Goal: Task Accomplishment & Management: Manage account settings

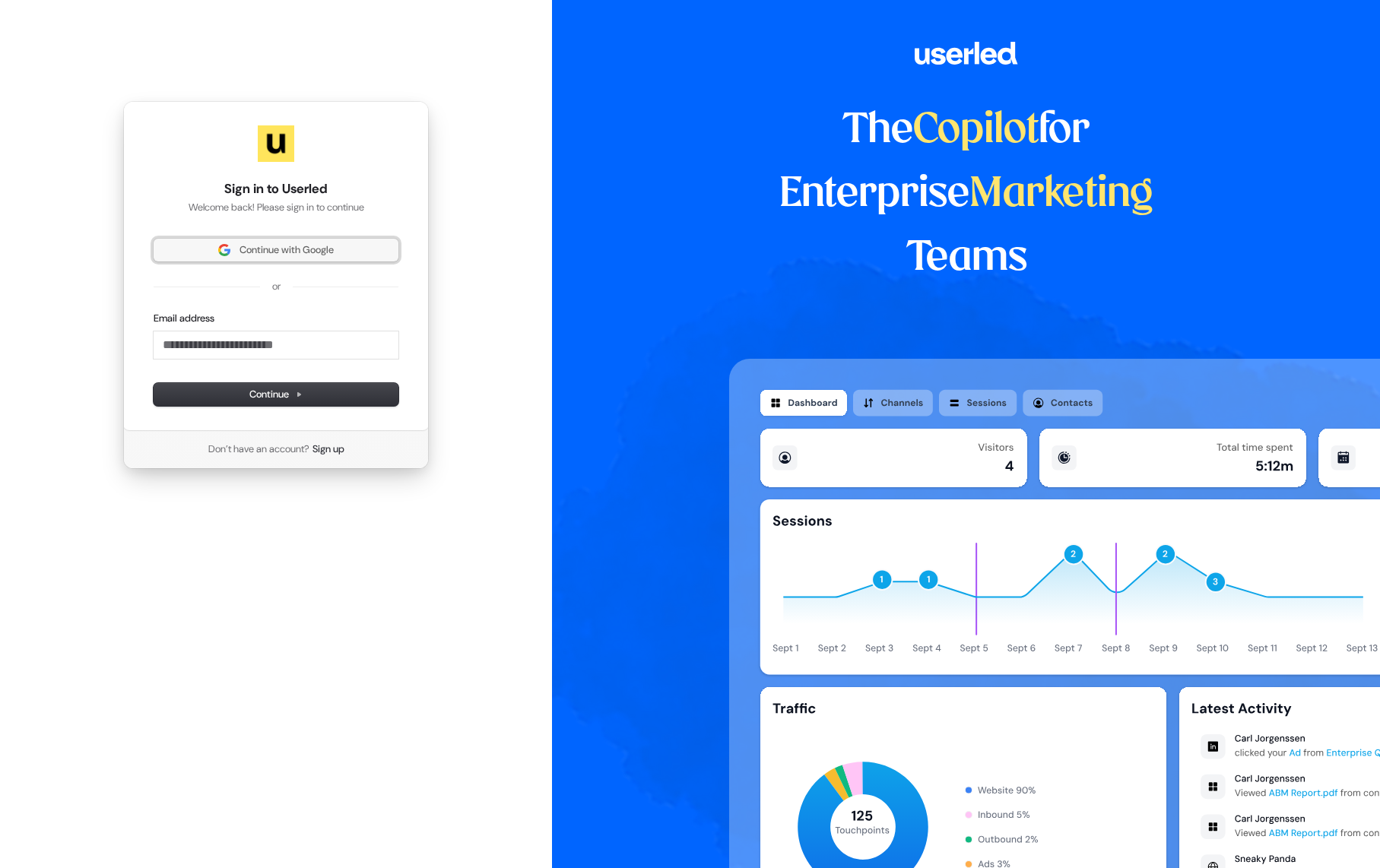
click at [285, 246] on span "Continue with Google" at bounding box center [286, 250] width 94 height 13
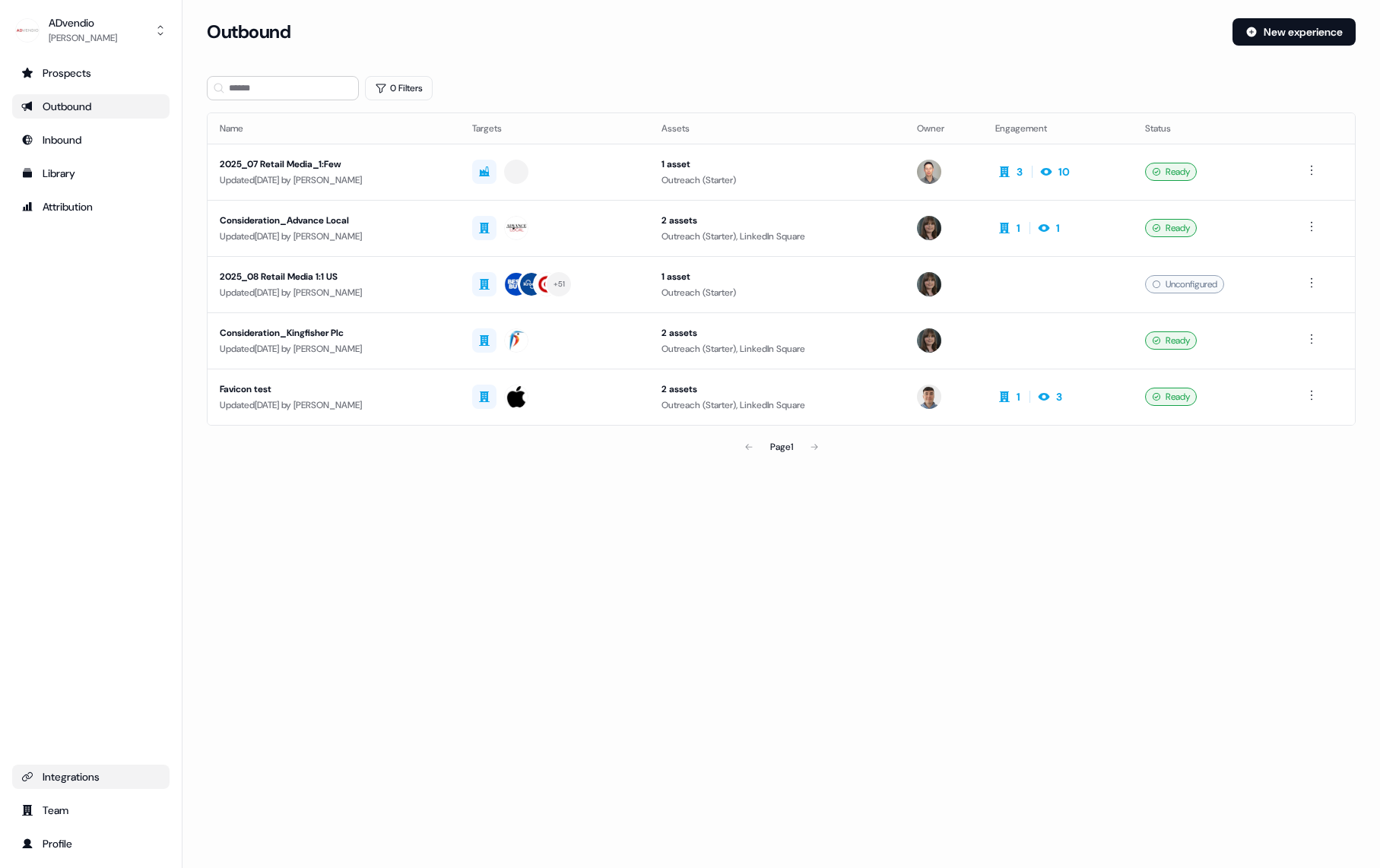
click at [78, 777] on div "Integrations" at bounding box center [91, 777] width 139 height 15
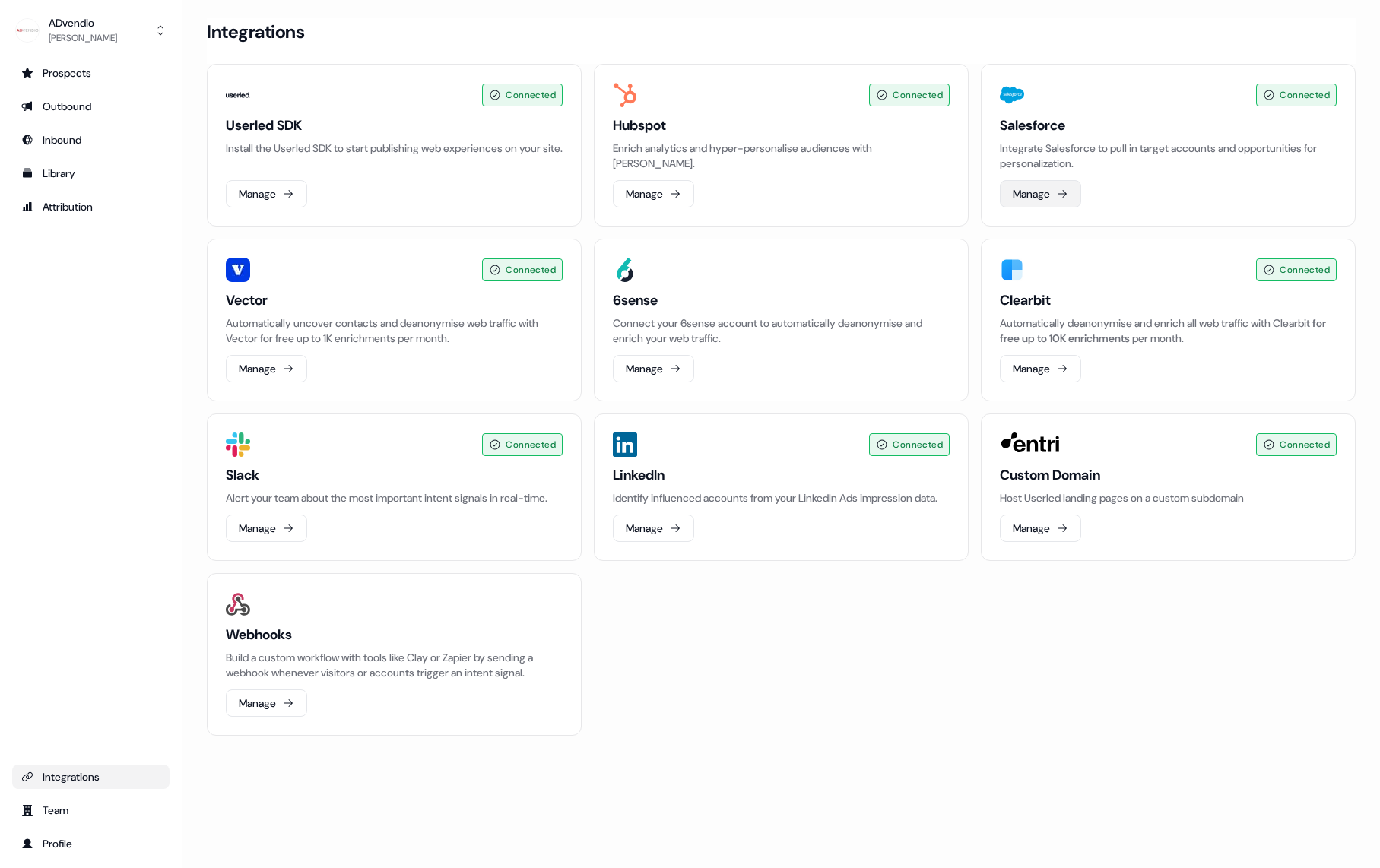
click at [1057, 193] on button "Manage" at bounding box center [1040, 194] width 81 height 28
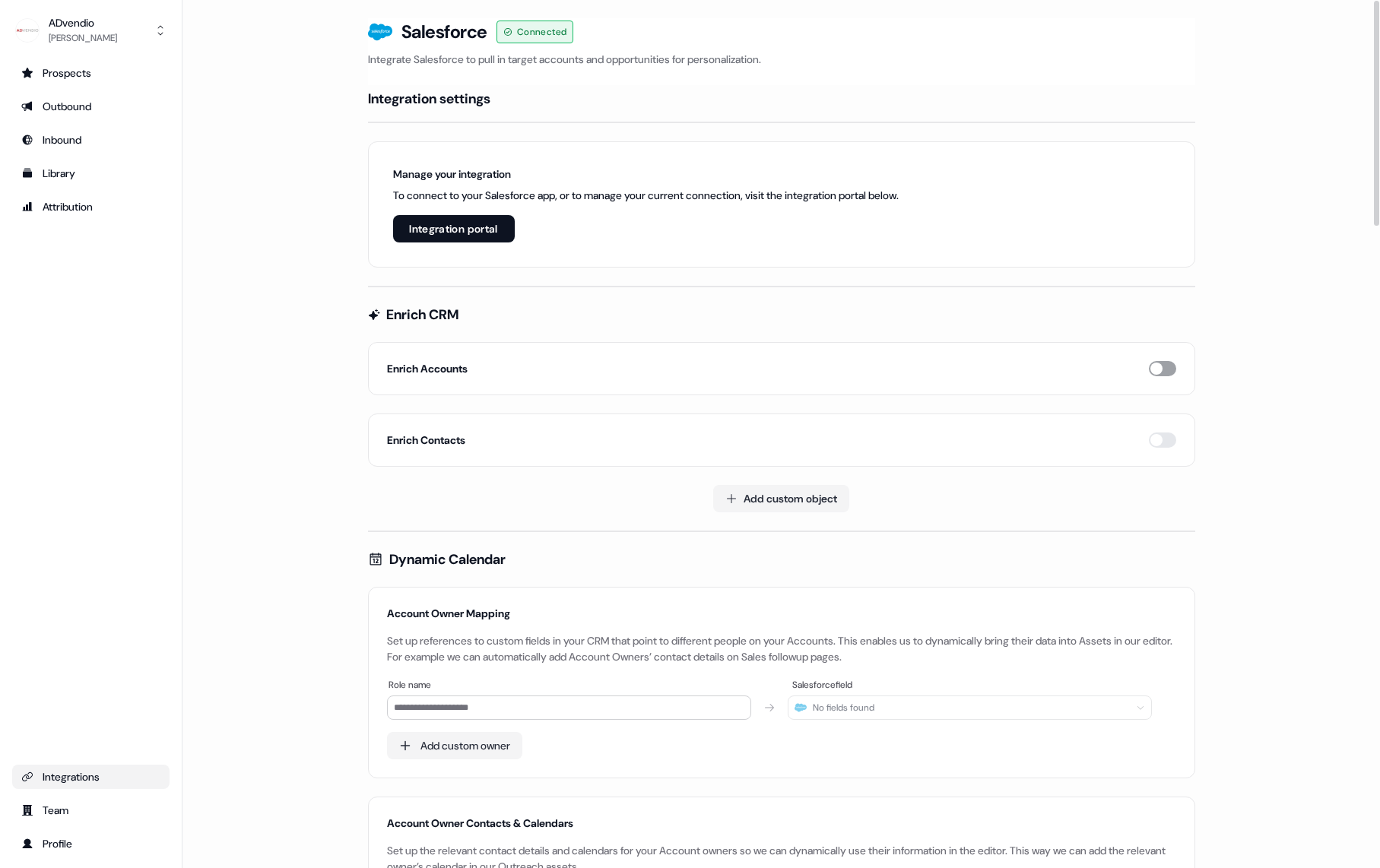
click at [1165, 370] on button "button" at bounding box center [1162, 369] width 28 height 15
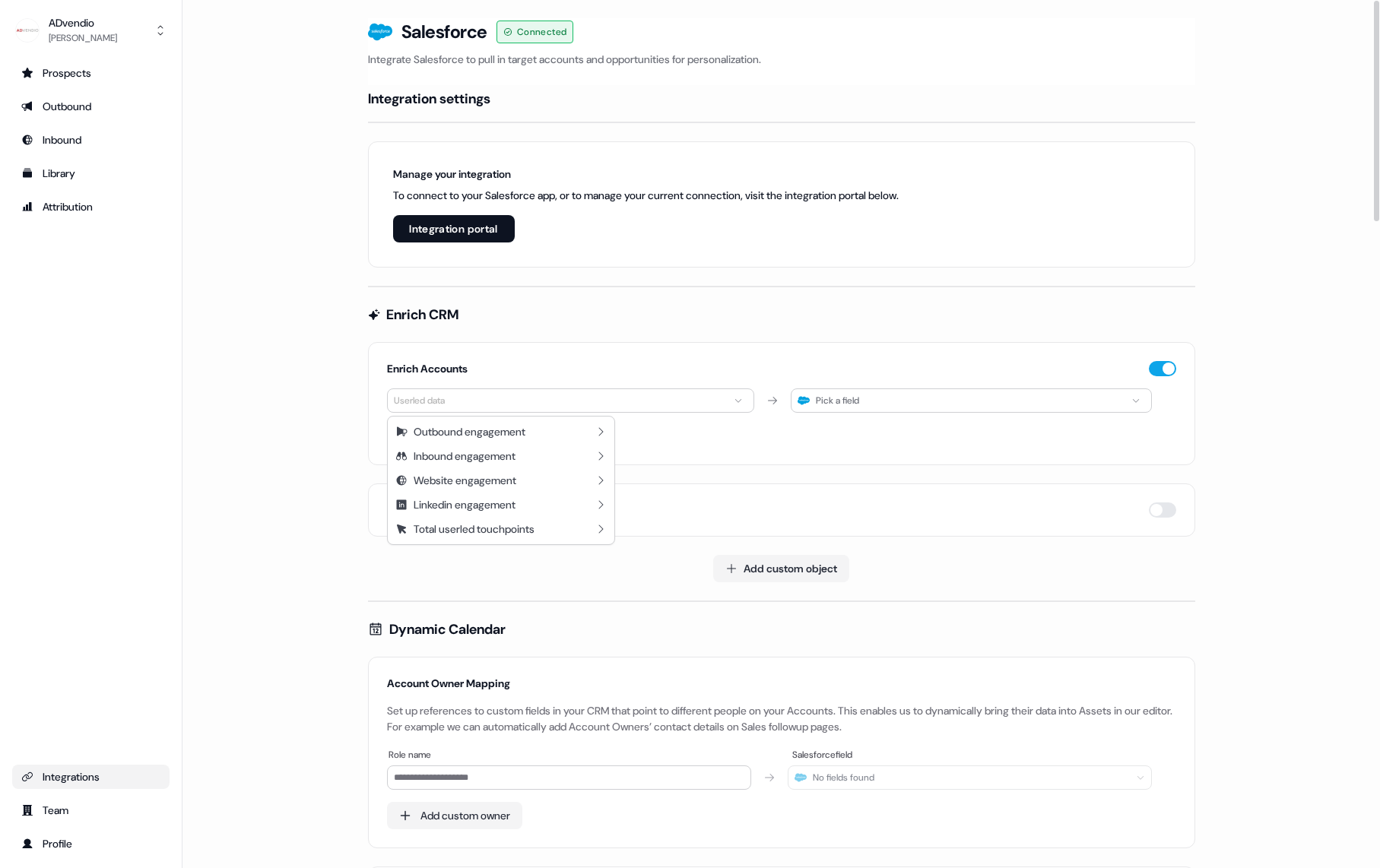
click at [664, 401] on html "**********" at bounding box center [690, 434] width 1380 height 868
click at [576, 434] on div "Outbound engagement" at bounding box center [501, 431] width 220 height 24
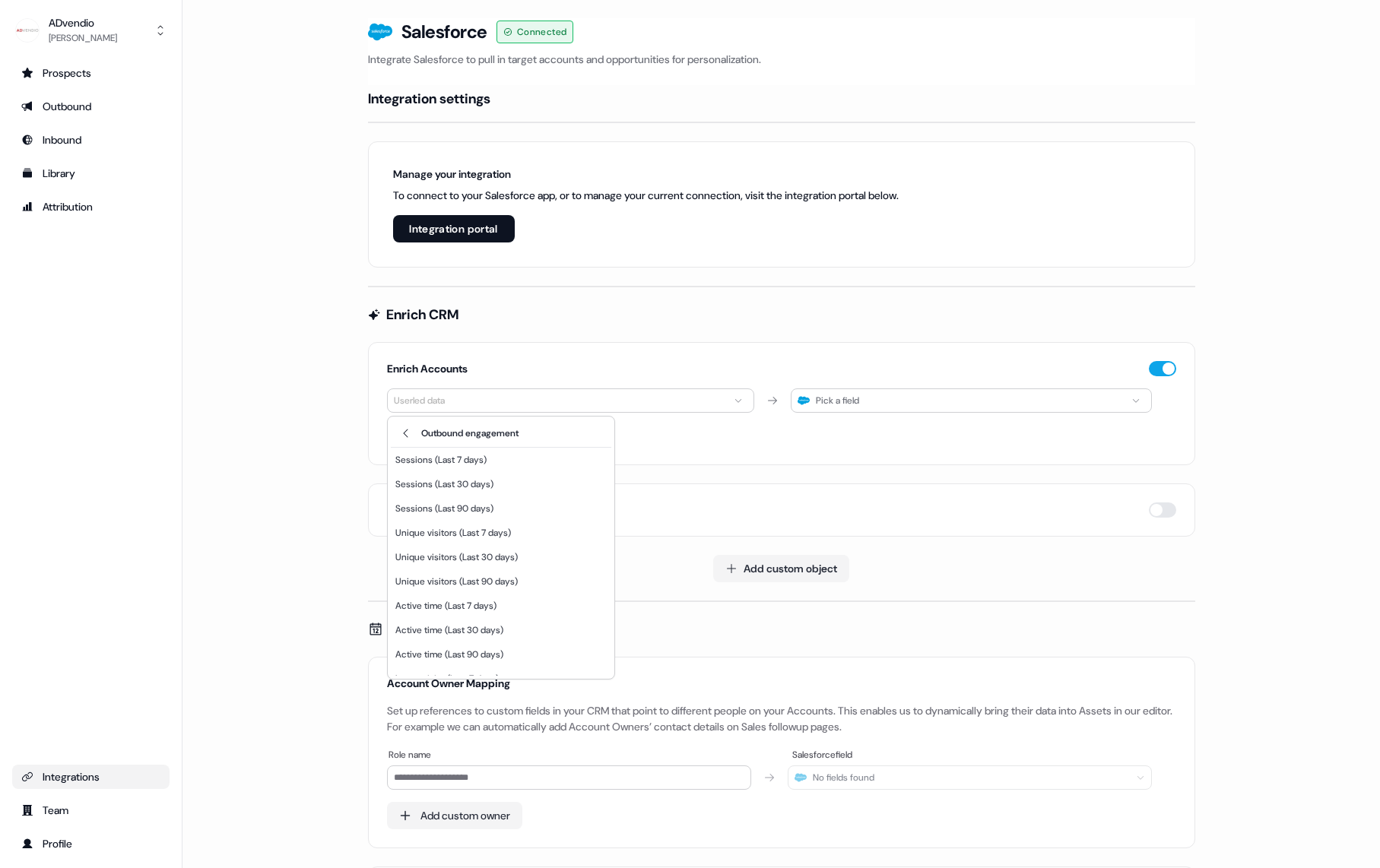
click at [886, 401] on html "**********" at bounding box center [690, 434] width 1380 height 868
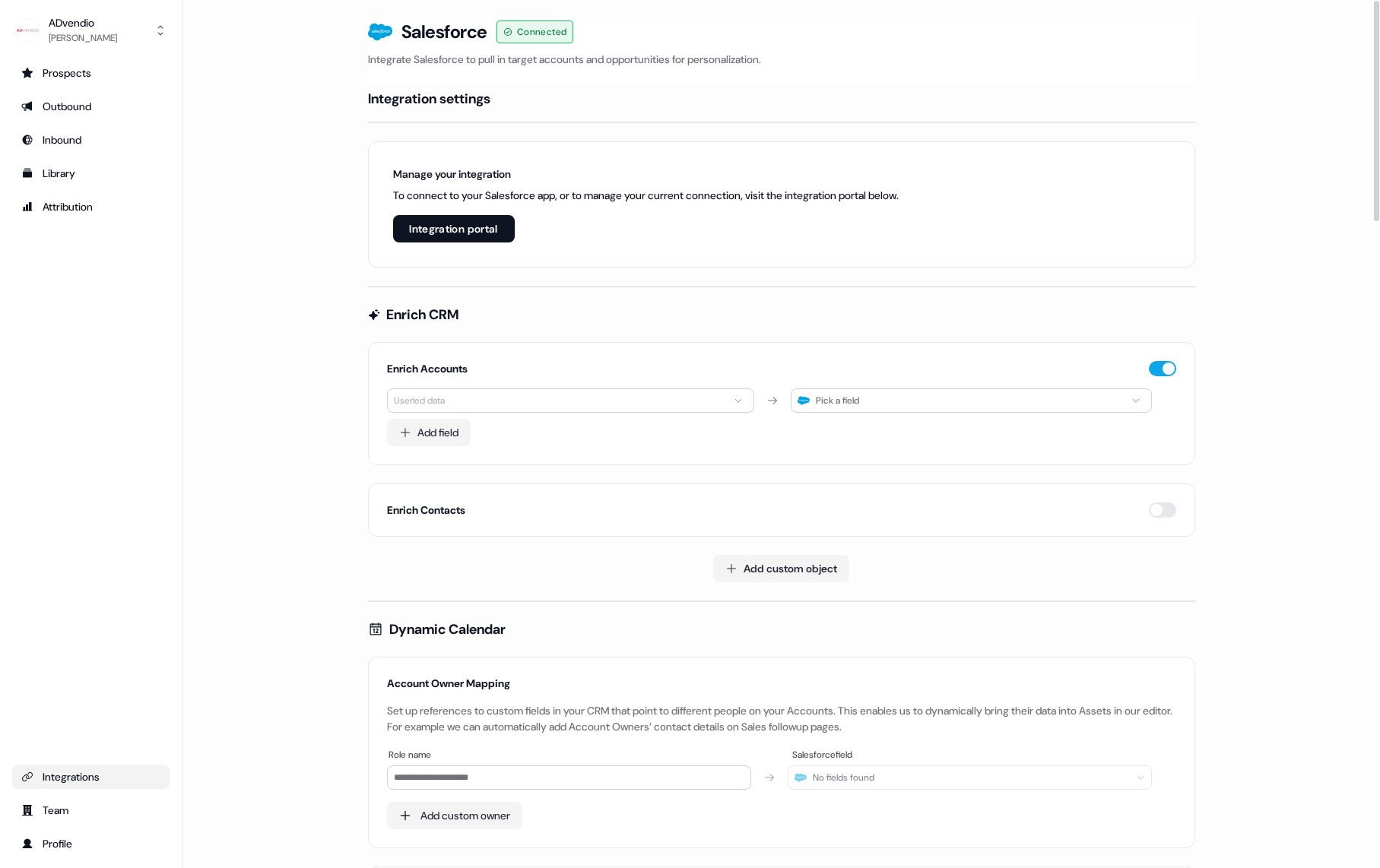
click at [886, 401] on div "Pick a field" at bounding box center [971, 401] width 361 height 24
type input "****"
click at [998, 425] on input "****" at bounding box center [1048, 430] width 209 height 28
type input "*"
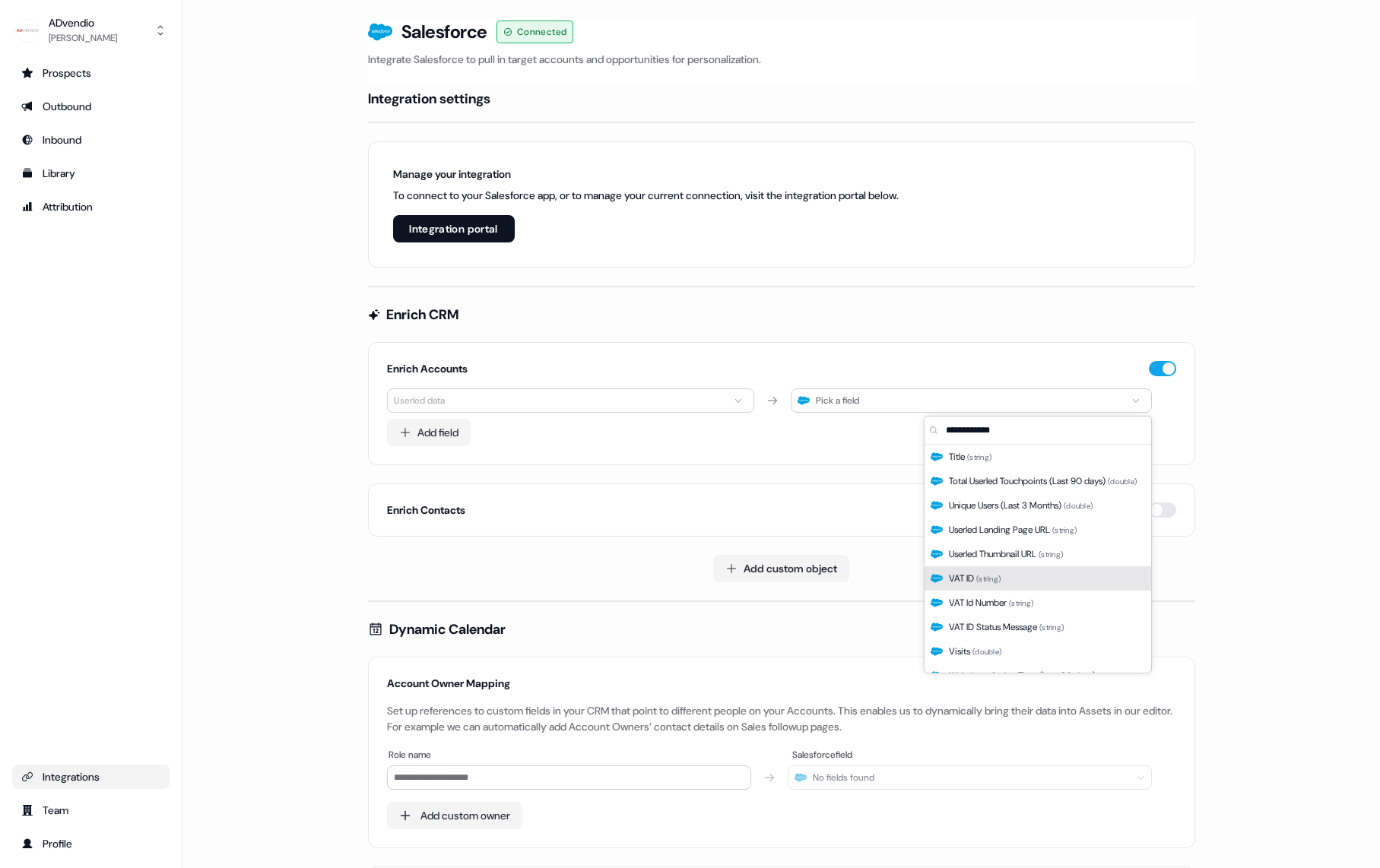
scroll to position [2096, 0]
click at [1047, 482] on span "Total Userled Touchpoints (Last 90 days) ( double )" at bounding box center [1043, 478] width 188 height 15
click at [978, 475] on span "Total Userled Touchpoints (Last 90 days) ( double )" at bounding box center [1043, 478] width 188 height 15
click at [949, 477] on span "Total Userled Touchpoints (Last 90 days) ( double )" at bounding box center [1043, 478] width 188 height 15
click at [948, 477] on div "Total Userled Touchpoints (Last 90 days) ( double )" at bounding box center [1038, 477] width 226 height 24
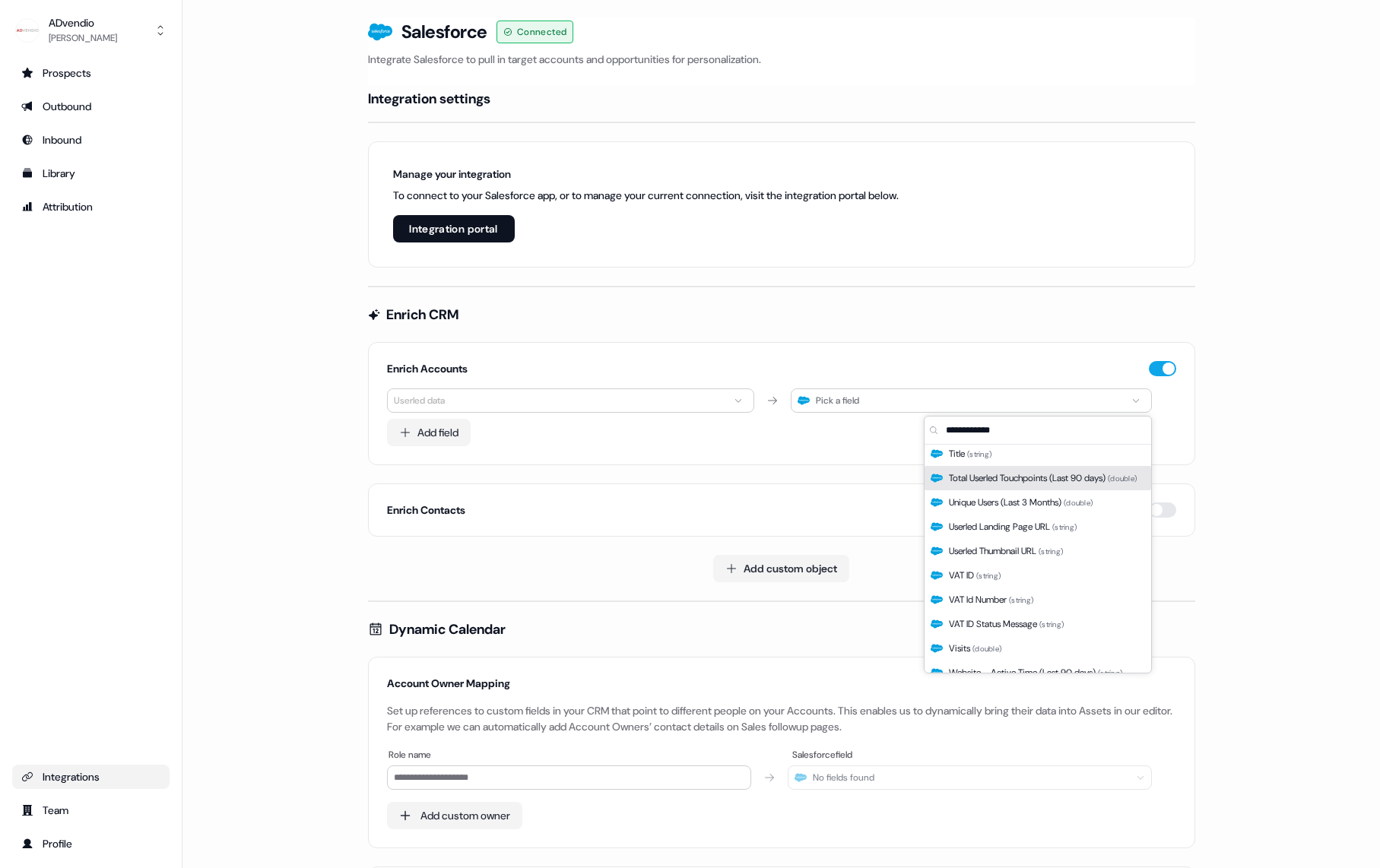
click at [948, 477] on div "Total Userled Touchpoints (Last 90 days) ( double )" at bounding box center [1038, 477] width 226 height 24
click at [1019, 477] on span "Total Userled Touchpoints (Last 90 days) ( double )" at bounding box center [1043, 478] width 188 height 15
click at [1063, 480] on span "Total Userled Touchpoints (Last 90 days) ( double )" at bounding box center [1043, 478] width 188 height 15
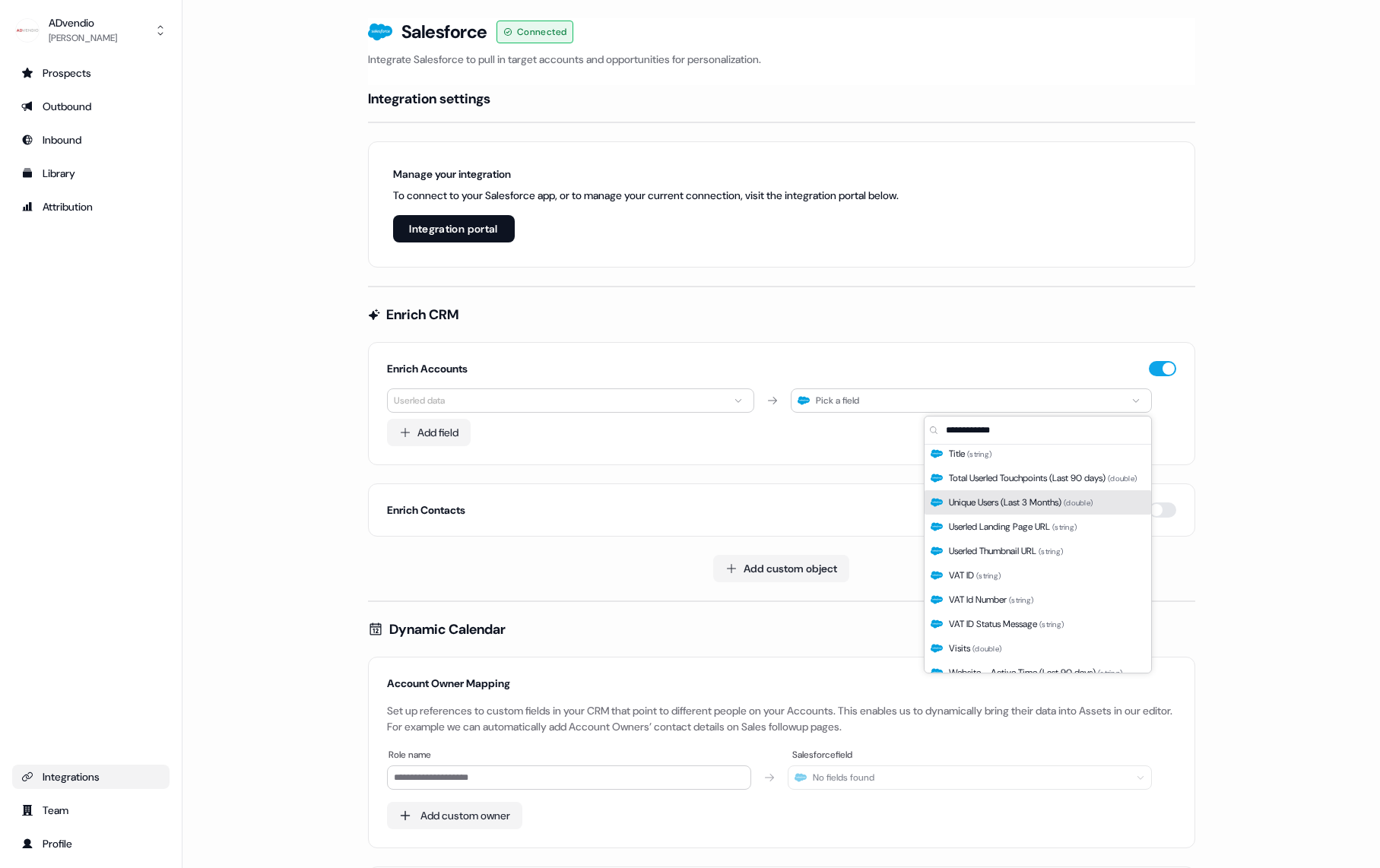
click at [1065, 501] on span "Unique Users (Last 3 Months) ( double )" at bounding box center [1021, 502] width 144 height 15
click at [1034, 575] on div "VAT ID ( string )" at bounding box center [1038, 575] width 226 height 24
click at [1035, 507] on span "Unique Users (Last 3 Months) ( double )" at bounding box center [1021, 502] width 144 height 15
click at [1035, 474] on span "Total Userled Touchpoints (Last 90 days) ( double )" at bounding box center [1043, 478] width 188 height 15
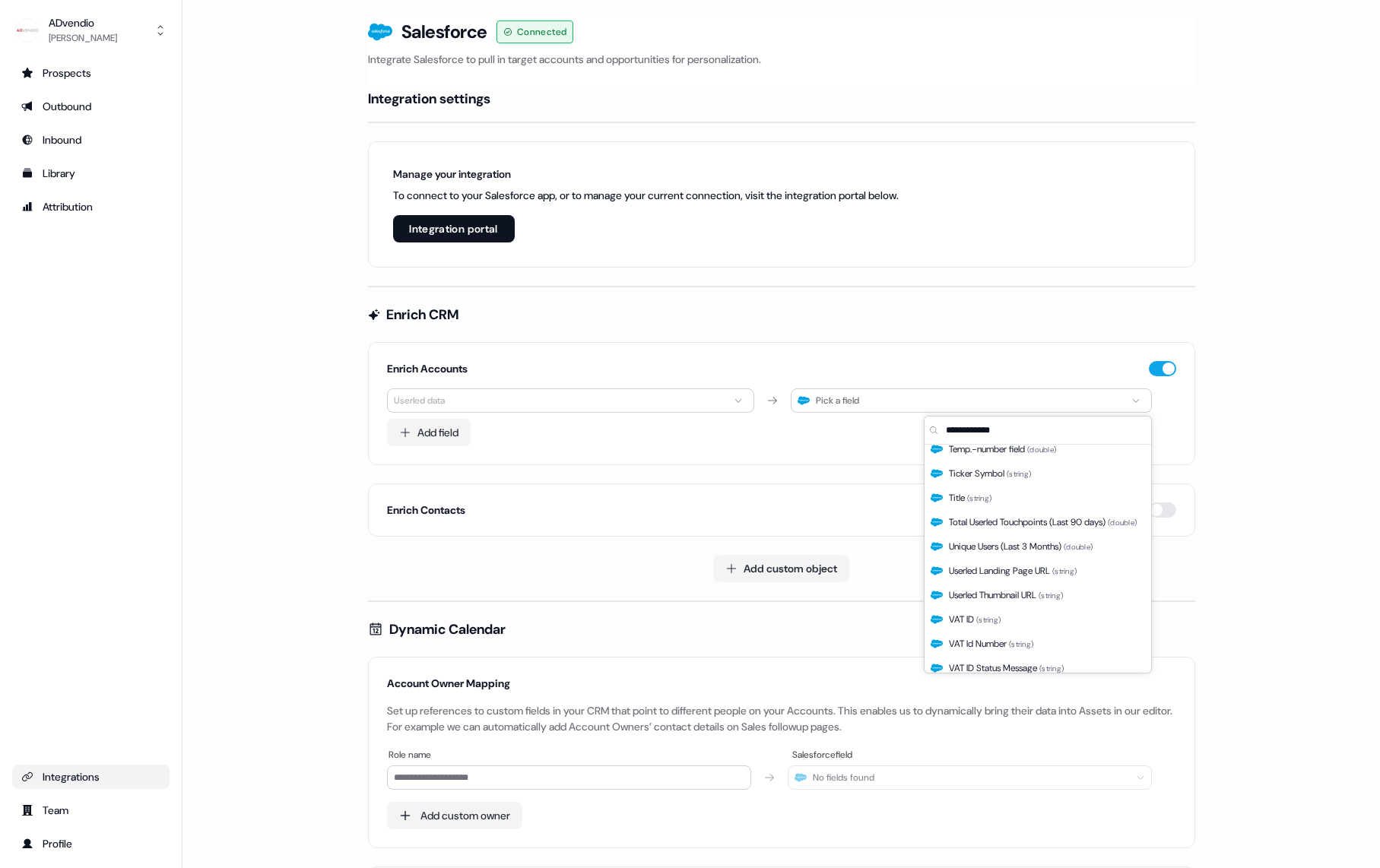
scroll to position [1832, 0]
drag, startPoint x: 830, startPoint y: 426, endPoint x: 701, endPoint y: 421, distance: 129.1
click at [830, 426] on div "Add field" at bounding box center [782, 432] width 790 height 28
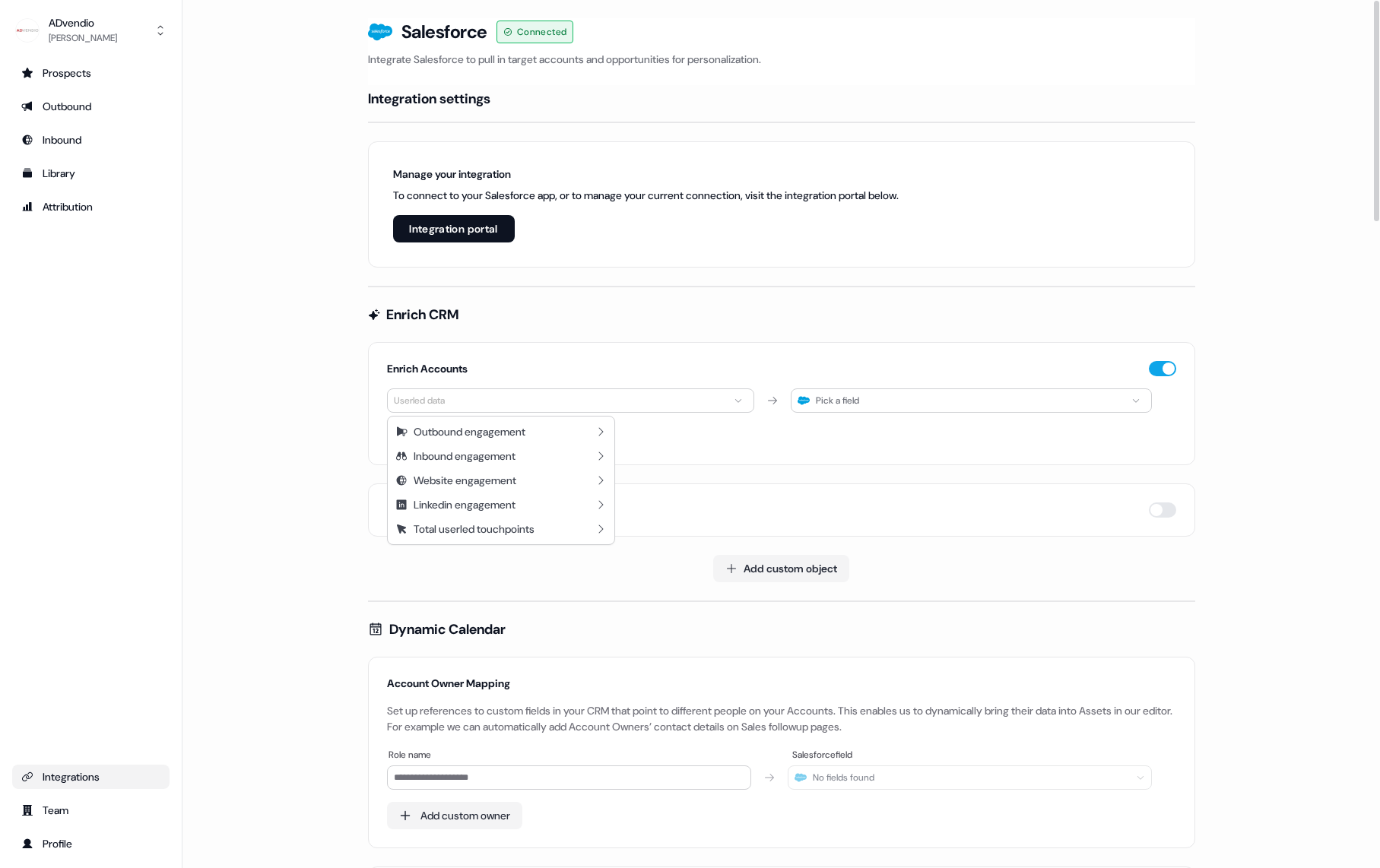
click at [672, 406] on html "**********" at bounding box center [690, 434] width 1380 height 868
click at [570, 431] on div "Outbound engagement" at bounding box center [501, 431] width 220 height 24
click at [406, 428] on icon "Back" at bounding box center [407, 433] width 18 height 13
click at [491, 456] on div "Inbound engagement" at bounding box center [465, 456] width 102 height 15
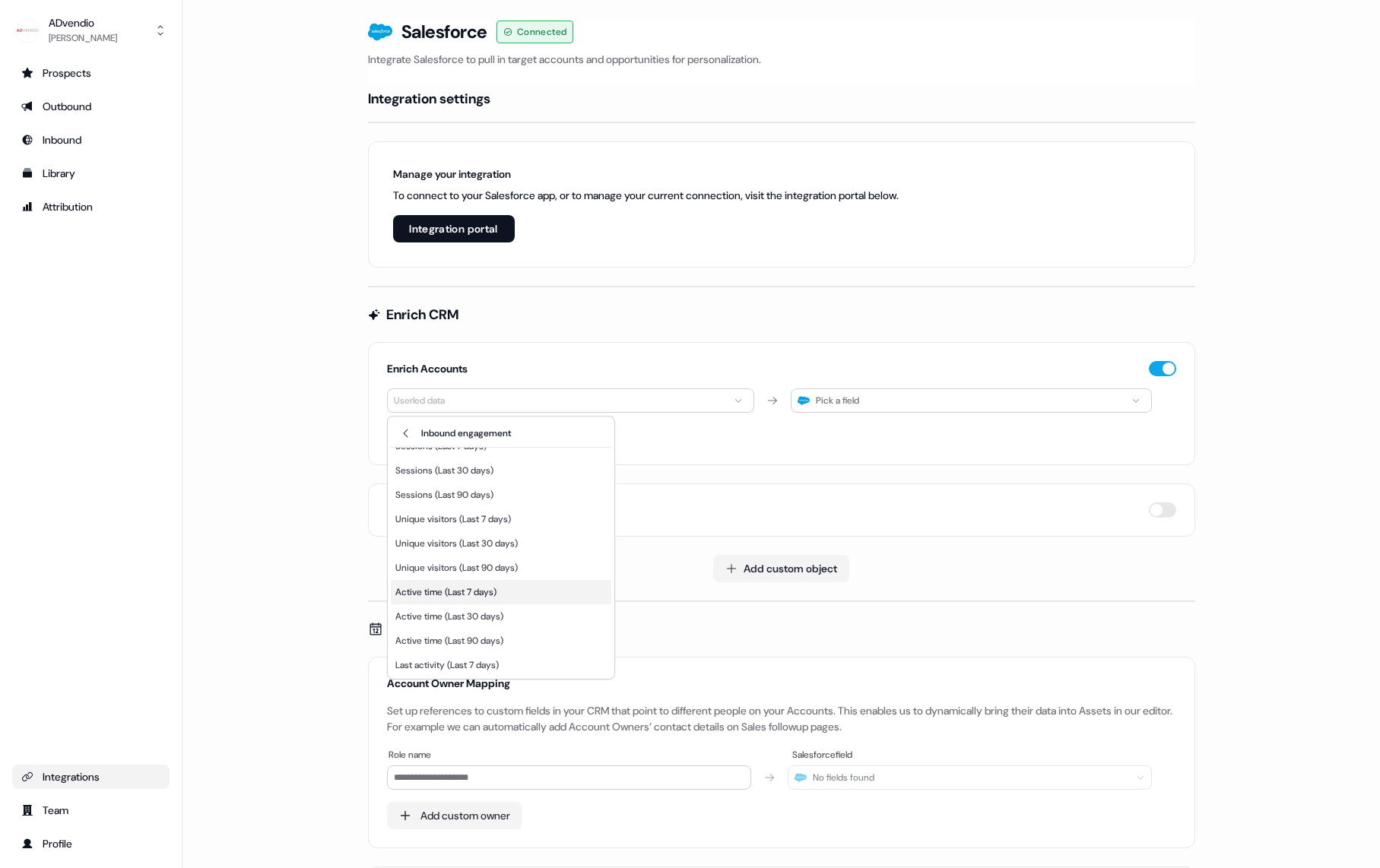
scroll to position [64, 0]
click at [408, 425] on button "Back" at bounding box center [407, 433] width 18 height 18
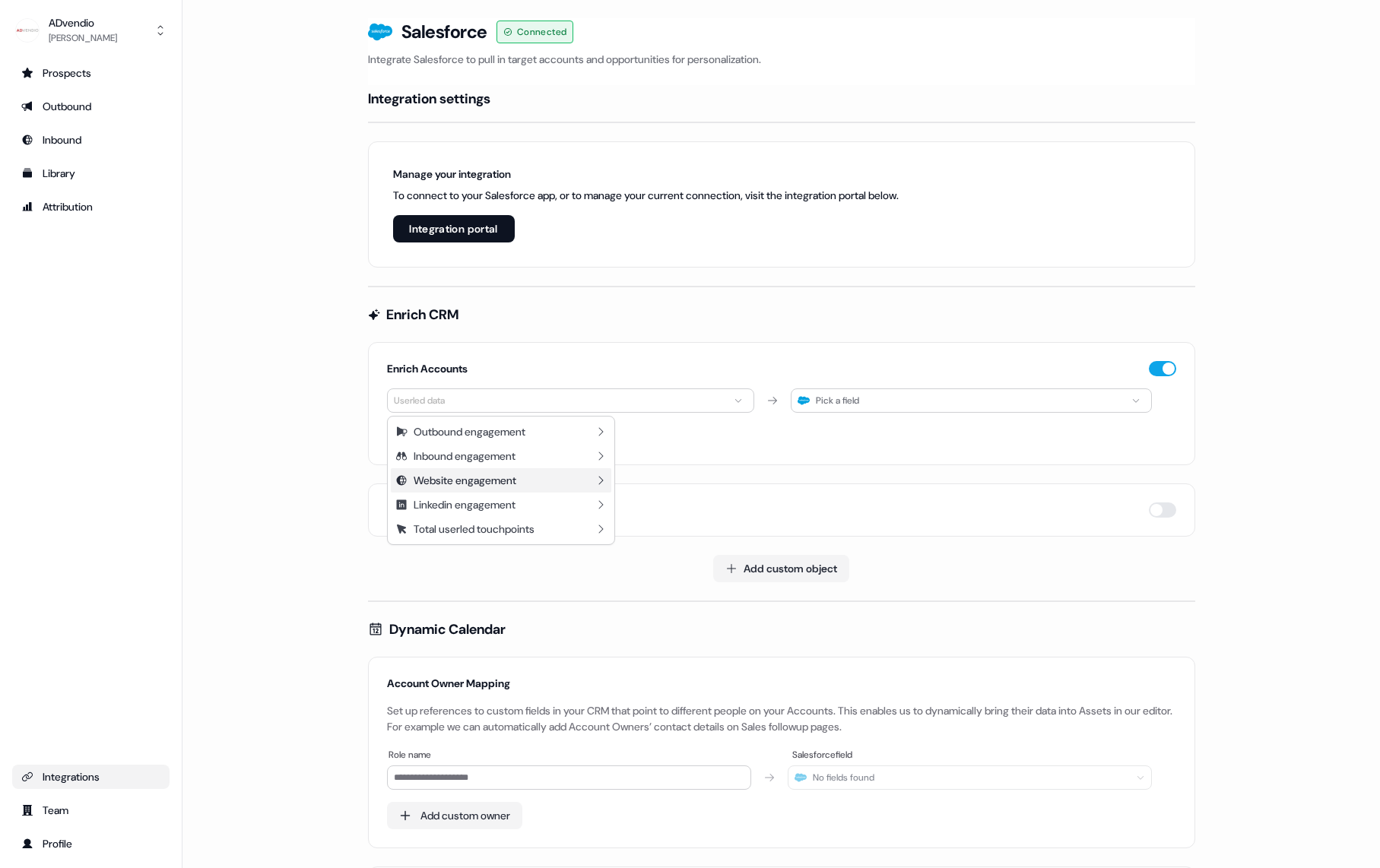
click at [473, 487] on div "Website engagement" at bounding box center [465, 481] width 103 height 15
click at [483, 460] on div "Sessions (Last 7 days)" at bounding box center [441, 460] width 91 height 15
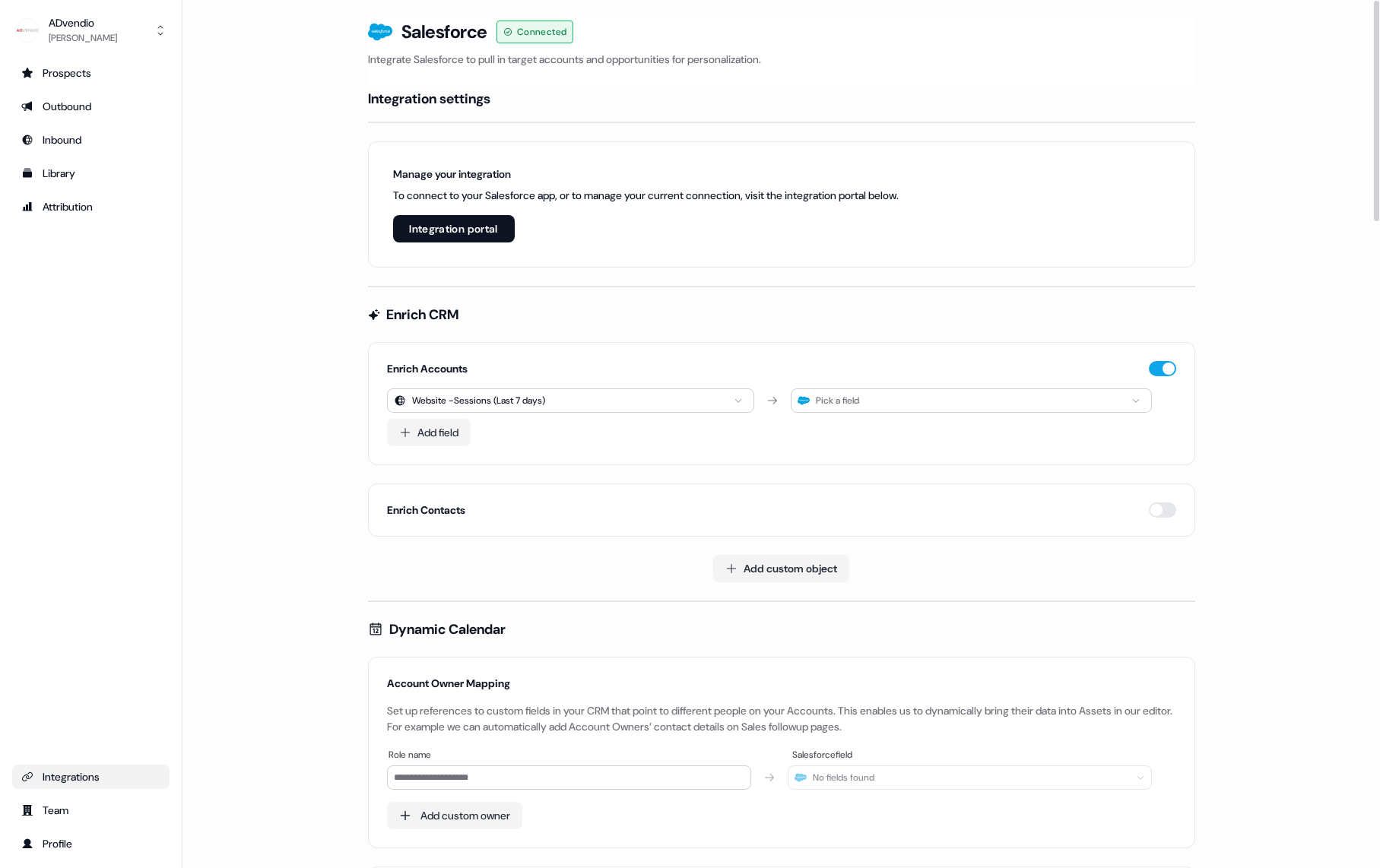
click at [844, 401] on div "Pick a field" at bounding box center [837, 401] width 43 height 15
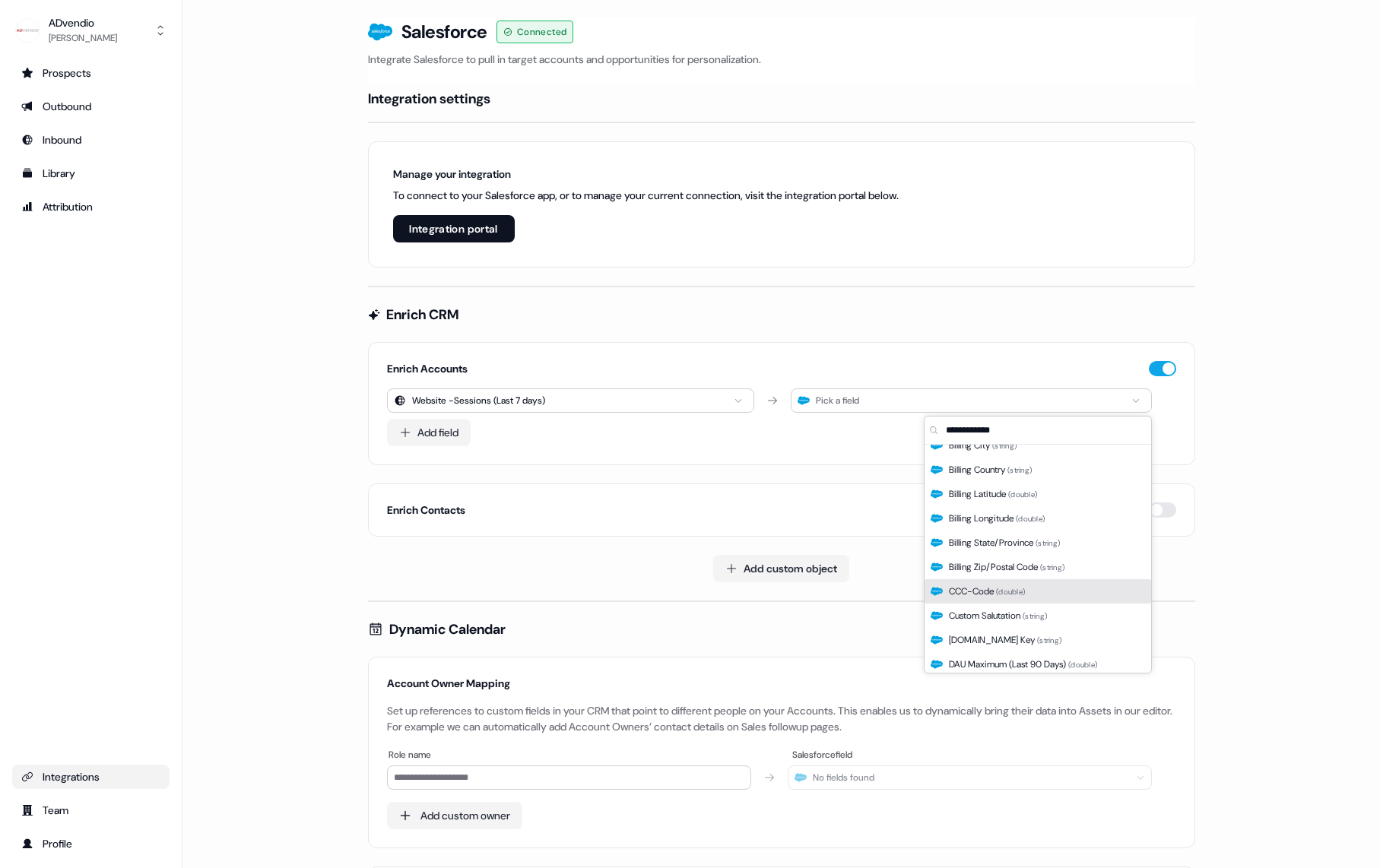
scroll to position [209, 0]
click at [528, 393] on html "For the best experience switch devices to a bigger screen. Go to [DOMAIN_NAME] …" at bounding box center [690, 434] width 1380 height 868
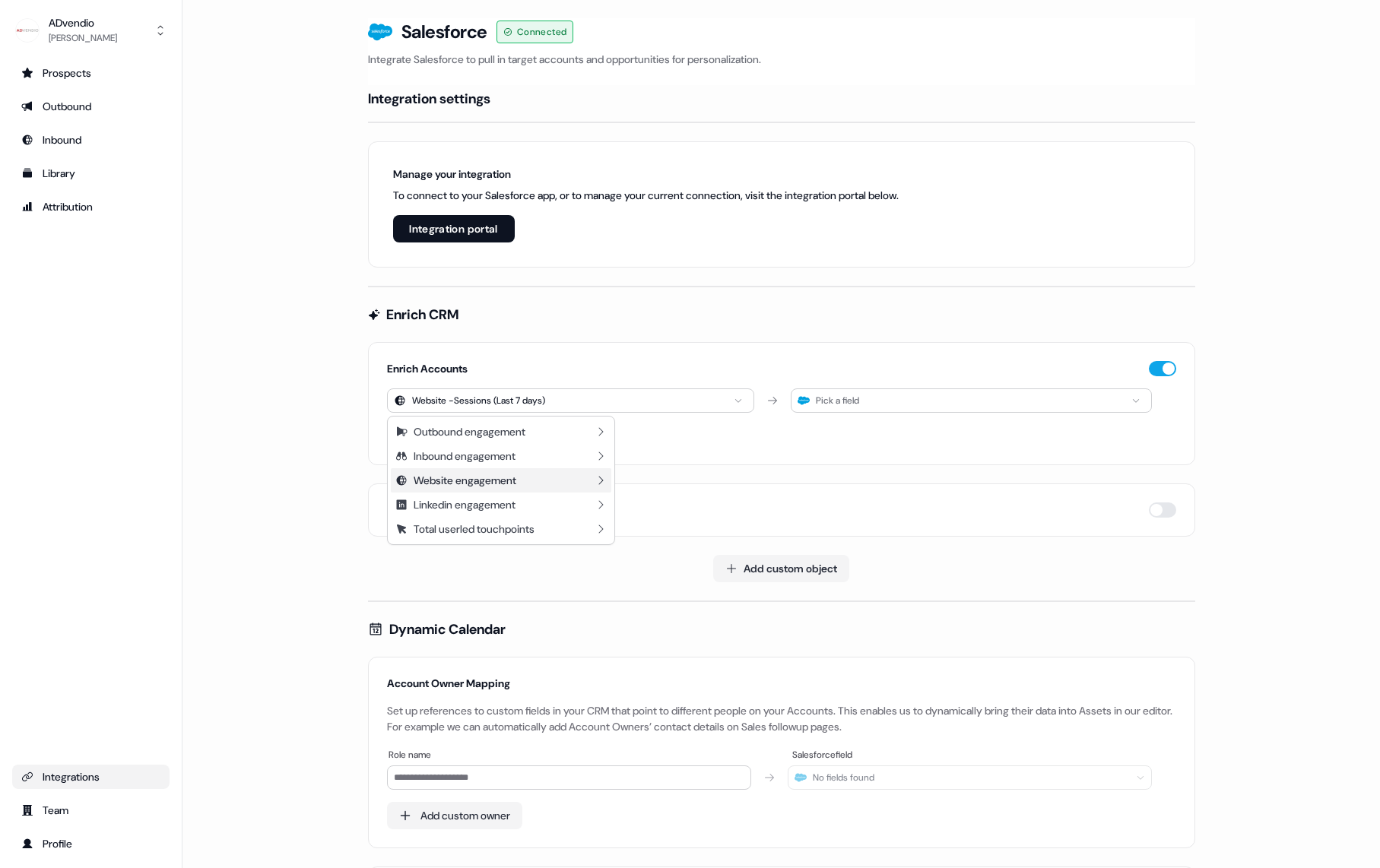
click at [577, 486] on div "Website engagement" at bounding box center [501, 480] width 220 height 24
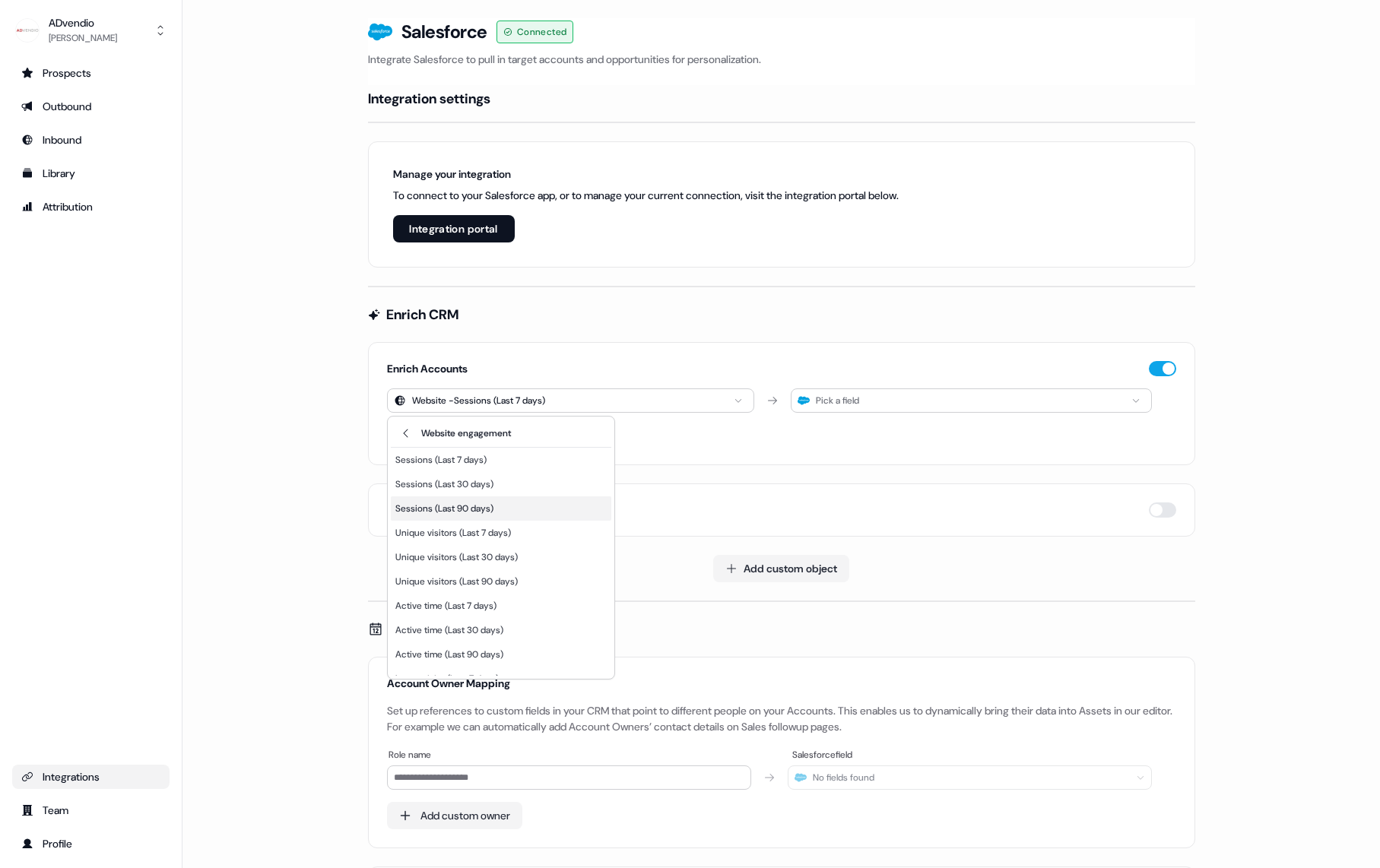
click at [503, 508] on div "Sessions (Last 90 days)" at bounding box center [501, 508] width 220 height 24
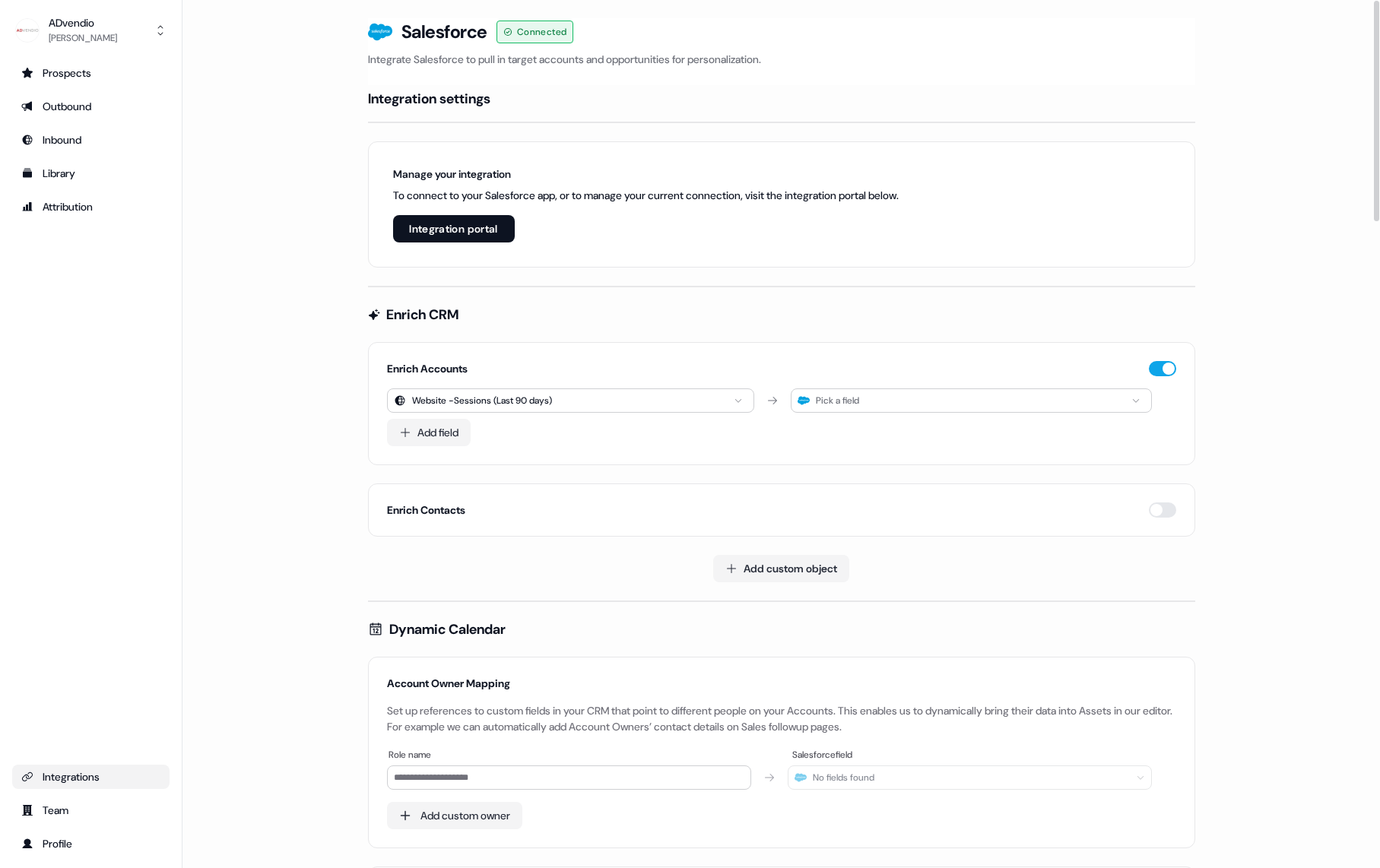
click at [923, 401] on div "Pick a field" at bounding box center [971, 401] width 361 height 24
type input "*"
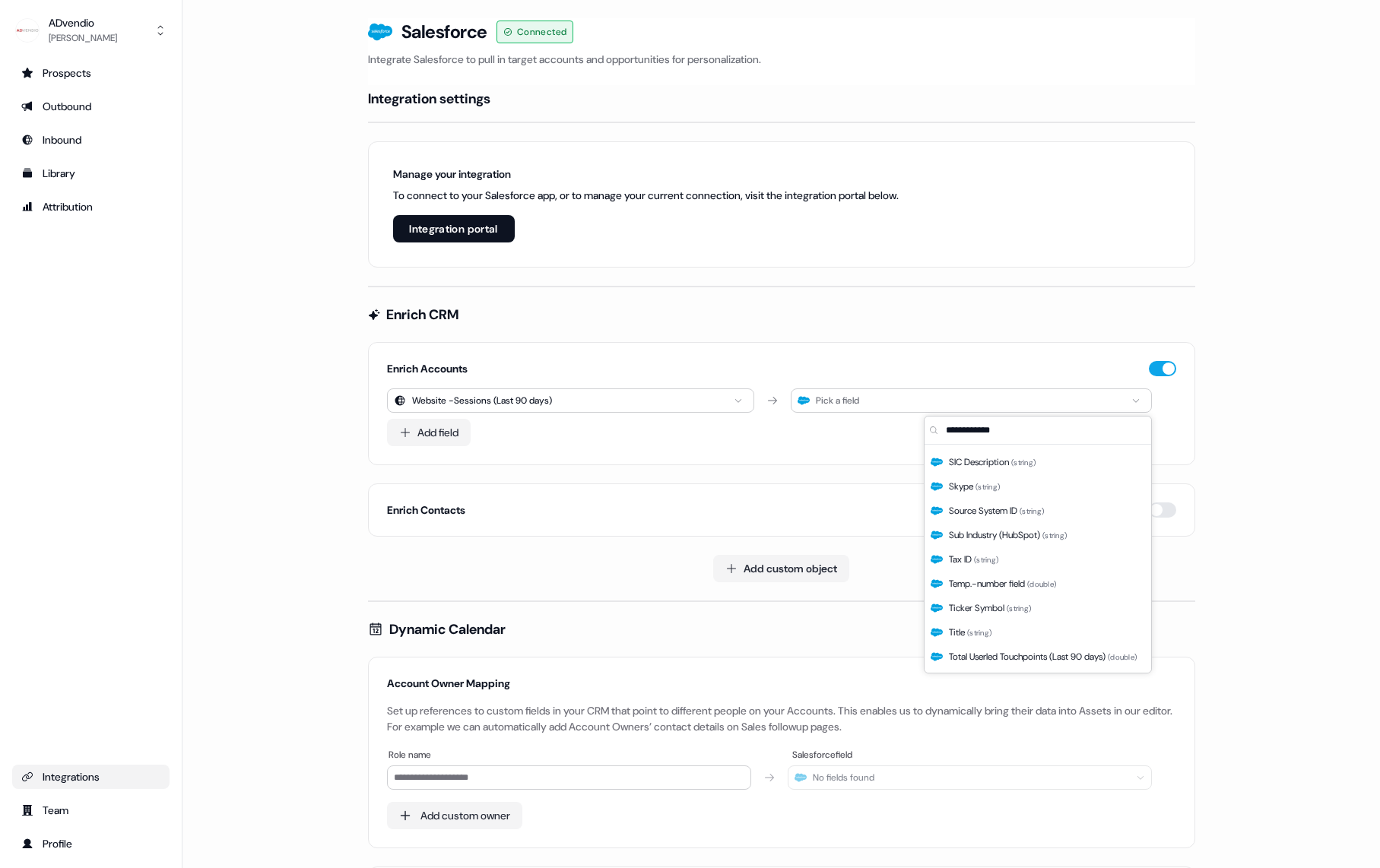
scroll to position [2253, 0]
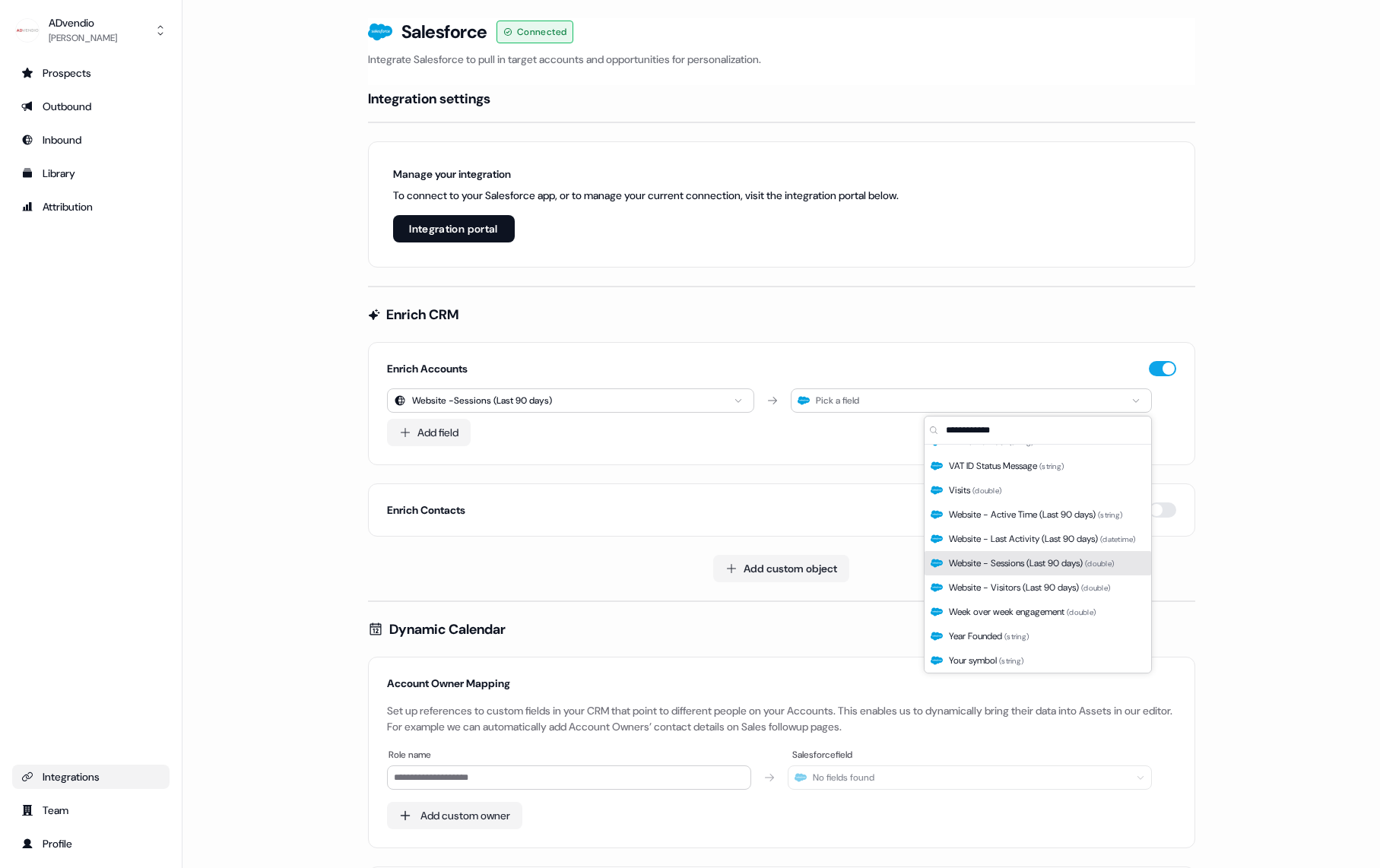
click at [1044, 558] on span "Website - Sessions (Last 90 days) ( double )" at bounding box center [1032, 563] width 165 height 15
click at [1044, 566] on span "Website - Sessions (Last 90 days) ( double )" at bounding box center [1032, 563] width 165 height 15
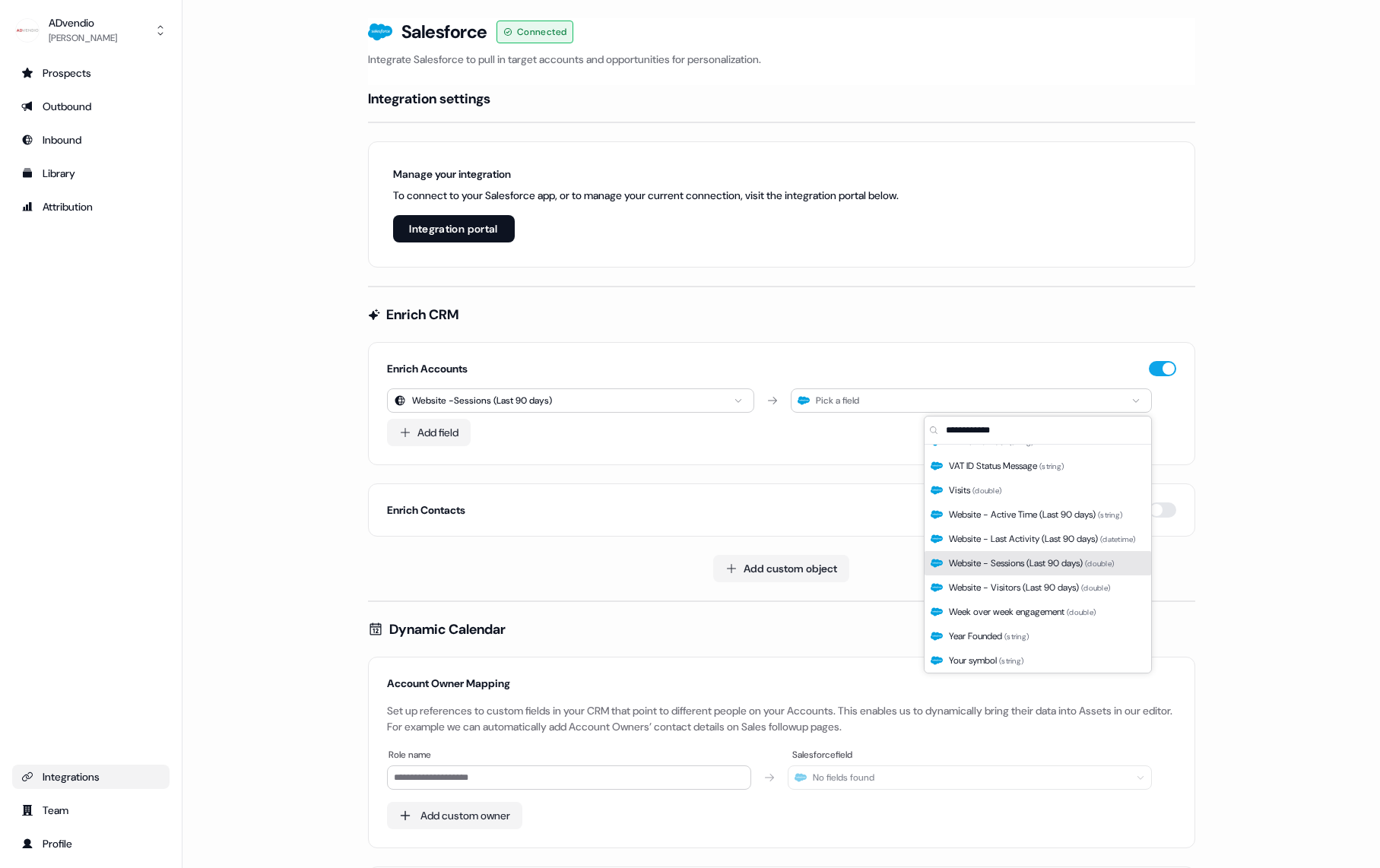
click at [1044, 566] on span "Website - Sessions (Last 90 days) ( double )" at bounding box center [1032, 563] width 165 height 15
click at [1025, 568] on span "Website - Sessions (Last 90 days) ( double )" at bounding box center [1032, 563] width 165 height 15
click at [963, 568] on span "Website - Sessions (Last 90 days) ( double )" at bounding box center [1032, 563] width 165 height 15
click at [965, 568] on span "Website - Sessions (Last 90 days) ( double )" at bounding box center [1032, 563] width 165 height 15
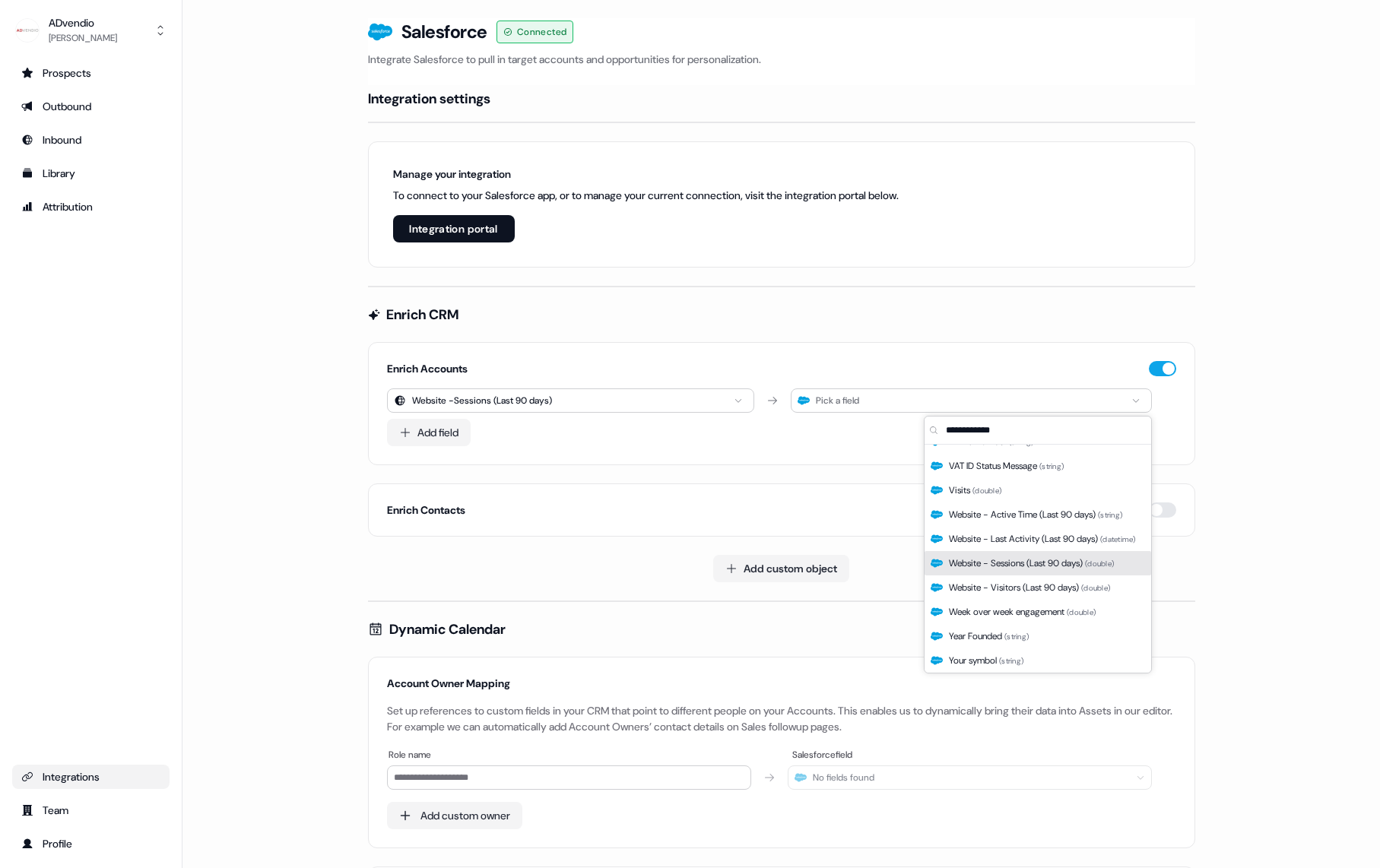
click at [965, 568] on span "Website - Sessions (Last 90 days) ( double )" at bounding box center [1032, 563] width 165 height 15
click at [1026, 628] on span "Year Founded ( string )" at bounding box center [989, 636] width 80 height 15
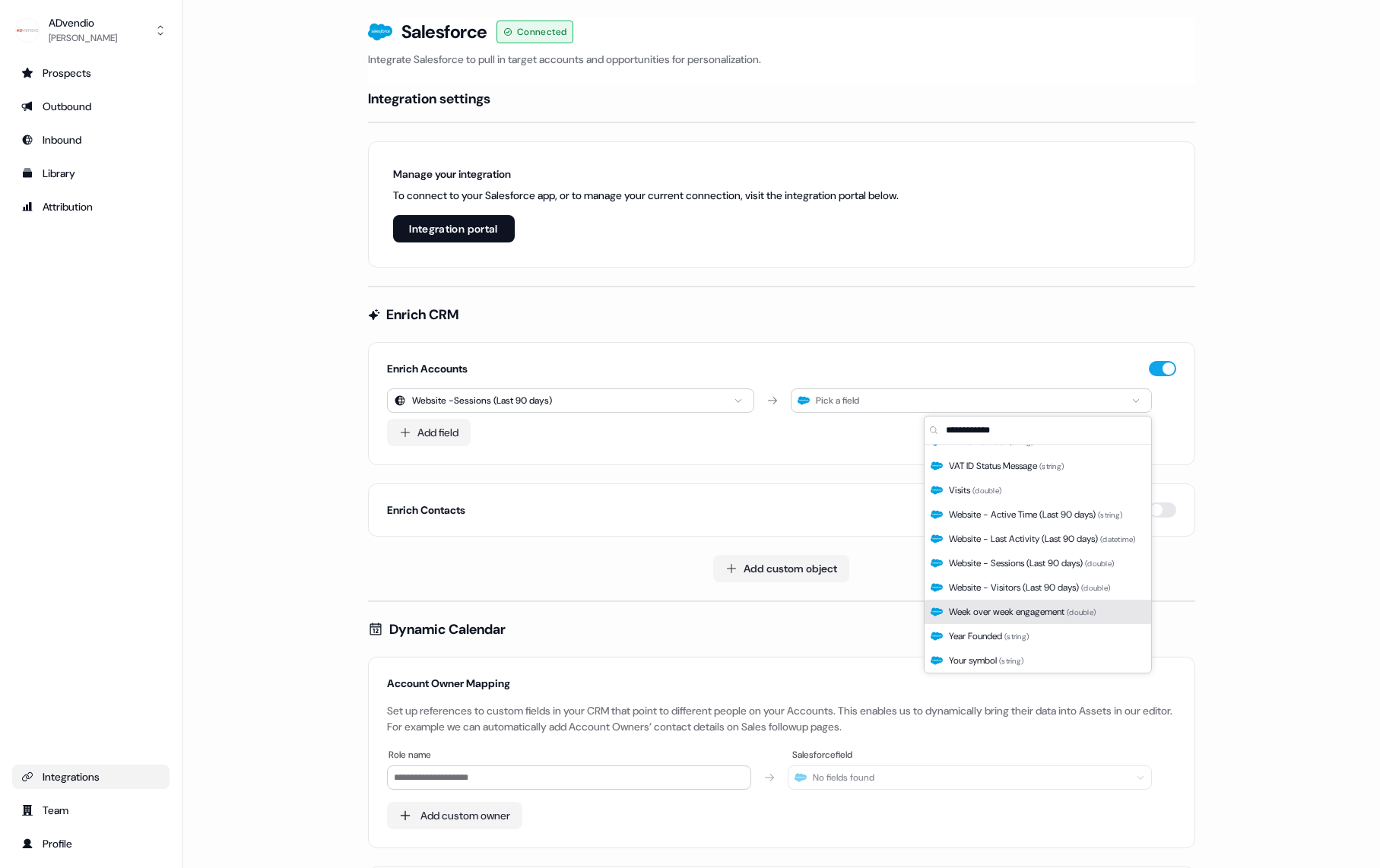
click at [973, 647] on div "Year Founded ( string )" at bounding box center [1038, 636] width 226 height 24
click at [731, 487] on div "Enrich Contacts" at bounding box center [781, 510] width 827 height 53
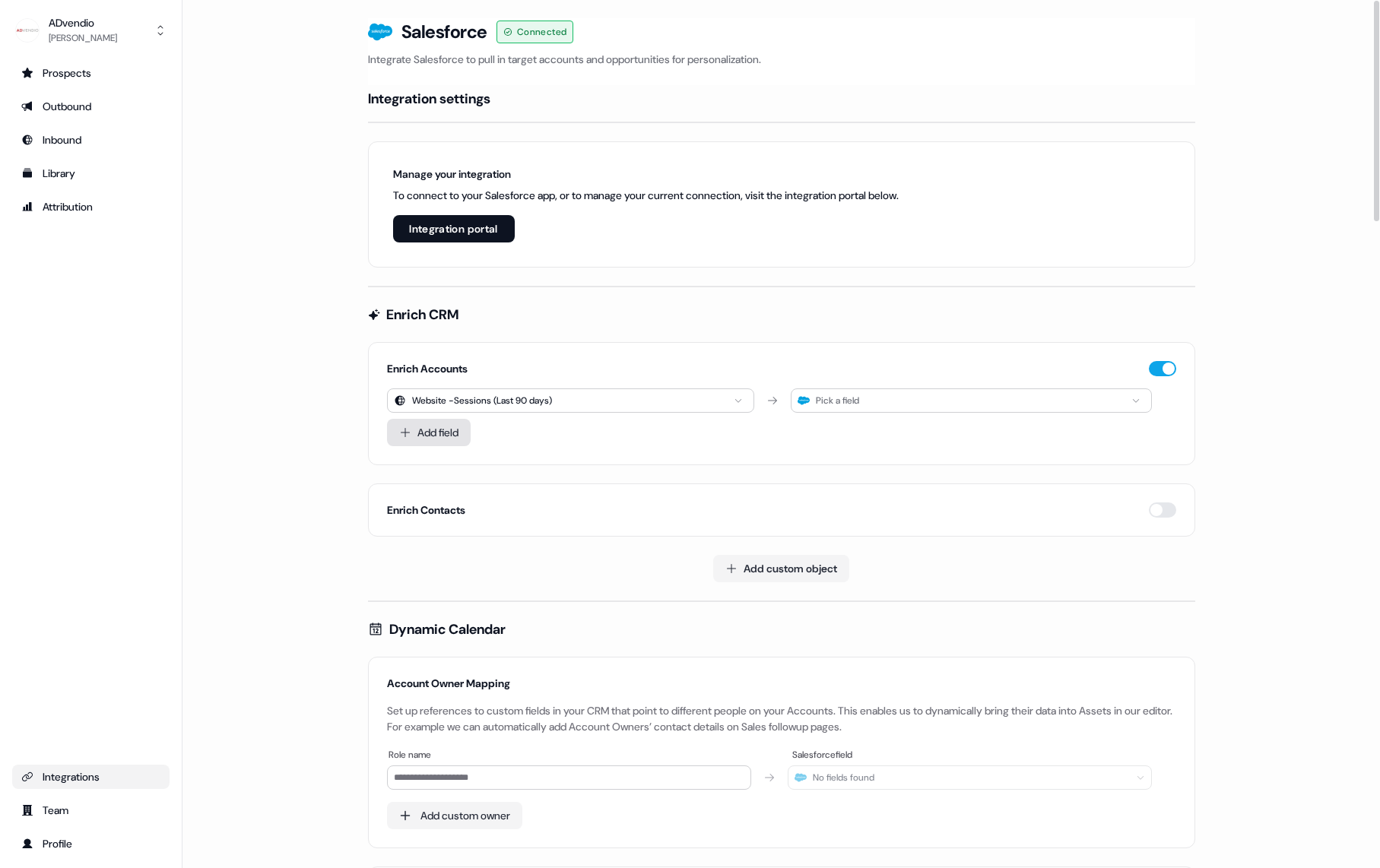
click at [443, 437] on button "Add field" at bounding box center [429, 432] width 83 height 28
drag, startPoint x: 761, startPoint y: 434, endPoint x: 678, endPoint y: 437, distance: 83.1
click at [686, 437] on div "Add field You cannot add a new field until all current fields are filled." at bounding box center [782, 432] width 790 height 28
click at [678, 437] on span "You cannot add a new field until all current fields are filled." at bounding box center [611, 432] width 269 height 15
click at [876, 401] on div "Pick a field" at bounding box center [971, 401] width 361 height 24
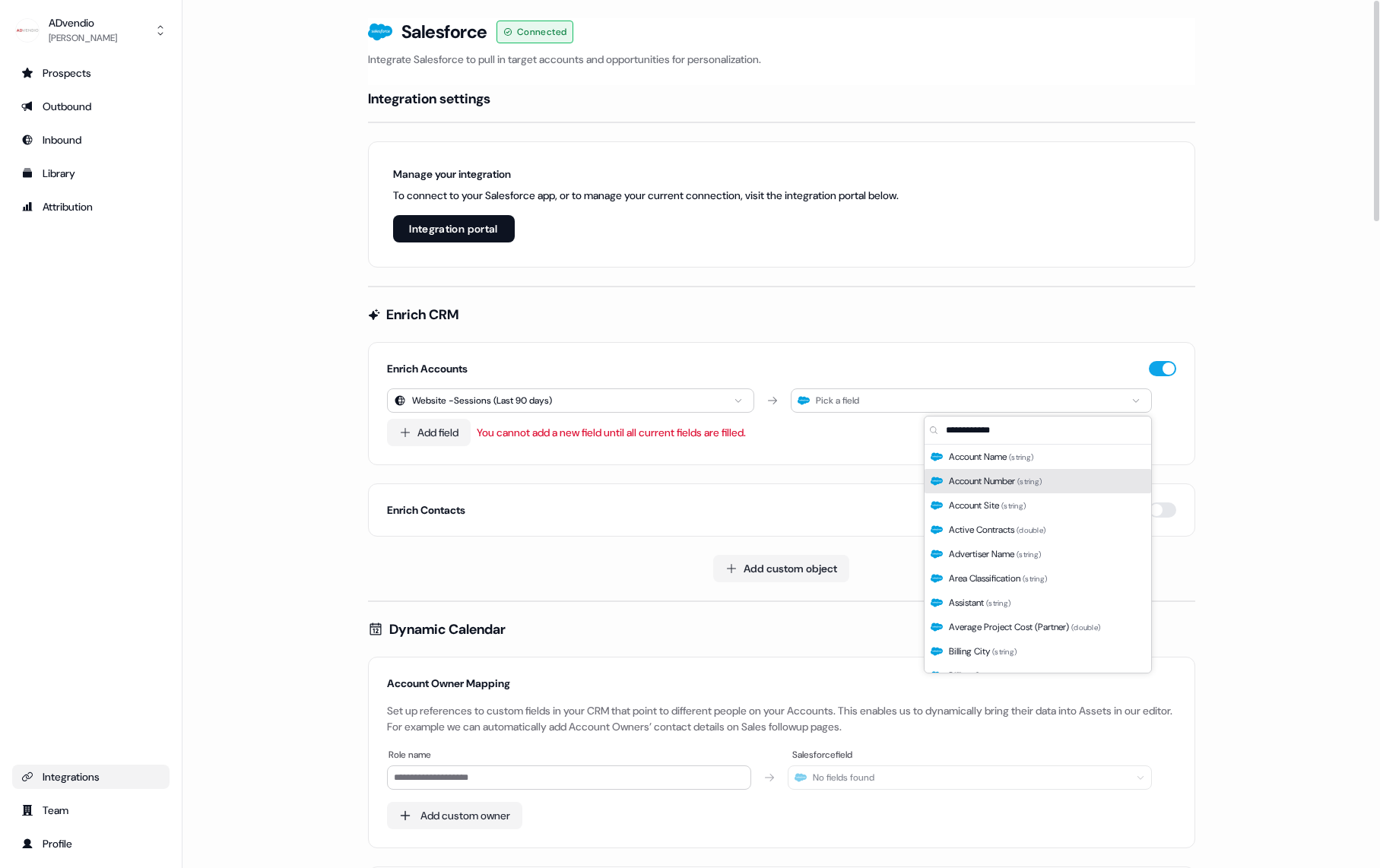
click at [981, 488] on span "Account Number ( string )" at bounding box center [995, 482] width 93 height 15
click at [981, 461] on span "Account Name ( string )" at bounding box center [991, 457] width 84 height 15
click at [958, 430] on input "text" at bounding box center [1048, 430] width 209 height 28
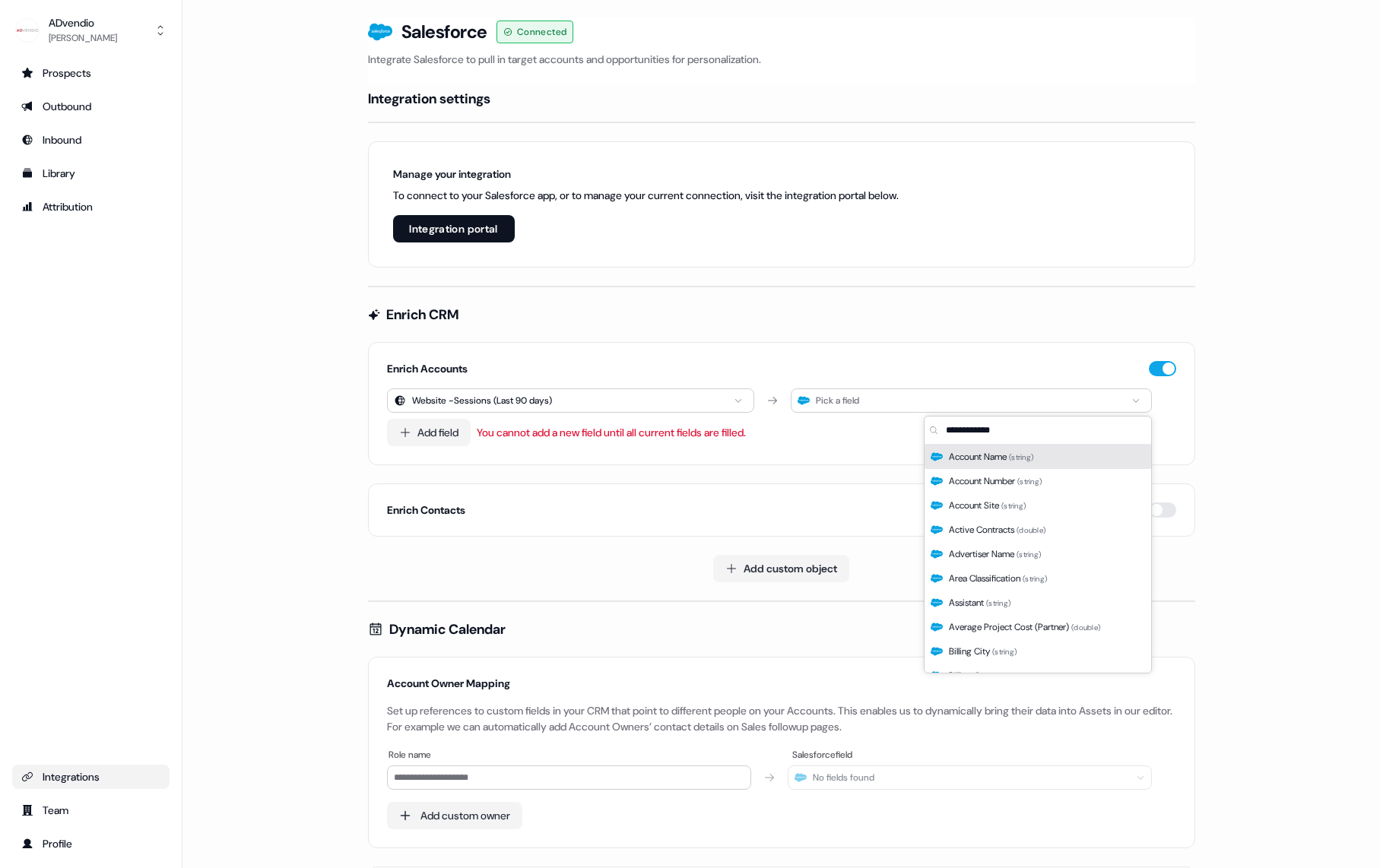
click at [958, 430] on input "text" at bounding box center [1048, 430] width 209 height 28
drag, startPoint x: 807, startPoint y: 448, endPoint x: 955, endPoint y: 395, distance: 157.2
click at [802, 448] on div "Enrich Accounts Website - Sessions (Last 90 days) Pick a field Add field You ca…" at bounding box center [781, 404] width 827 height 124
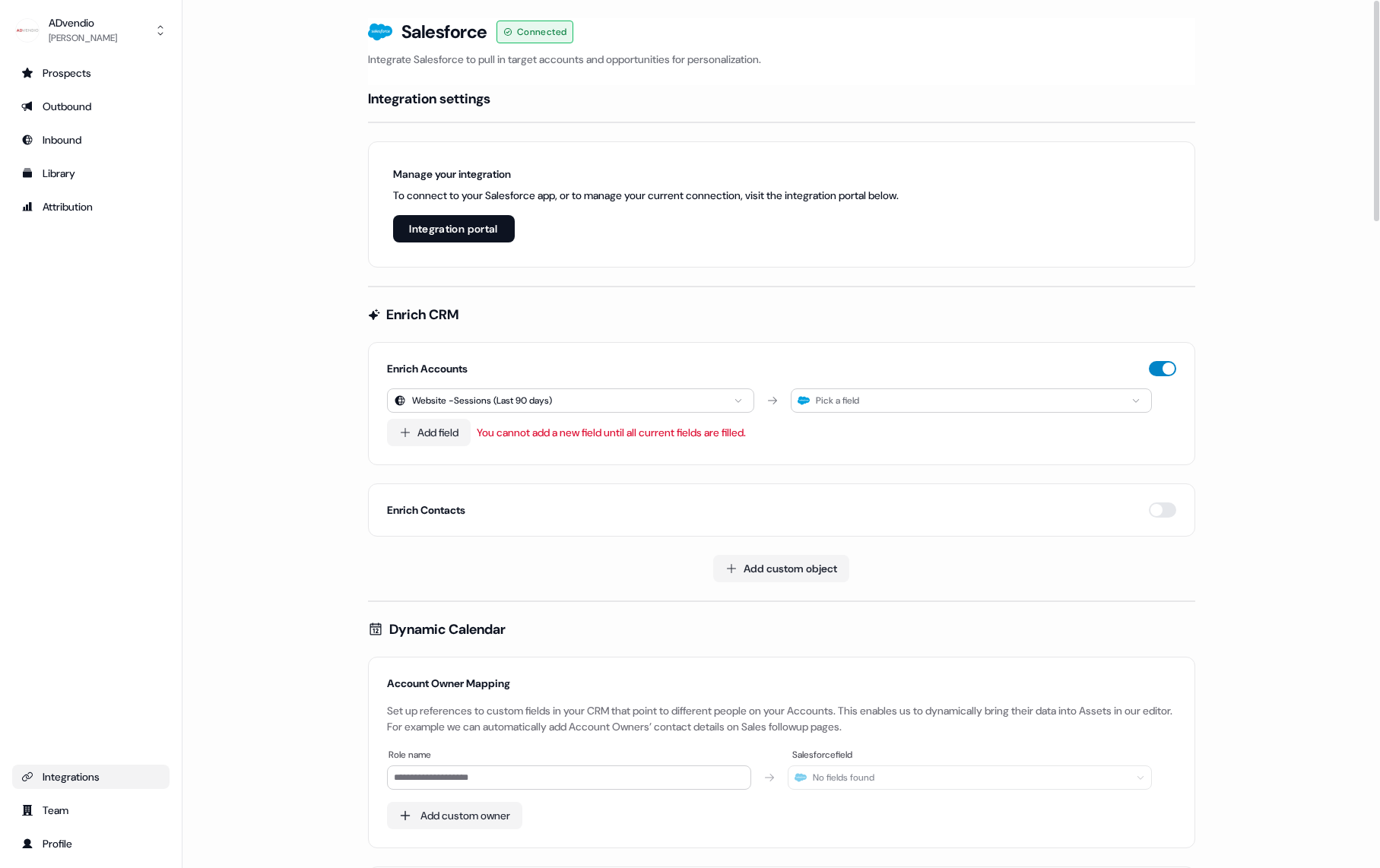
click at [1162, 366] on button "button" at bounding box center [1162, 369] width 28 height 15
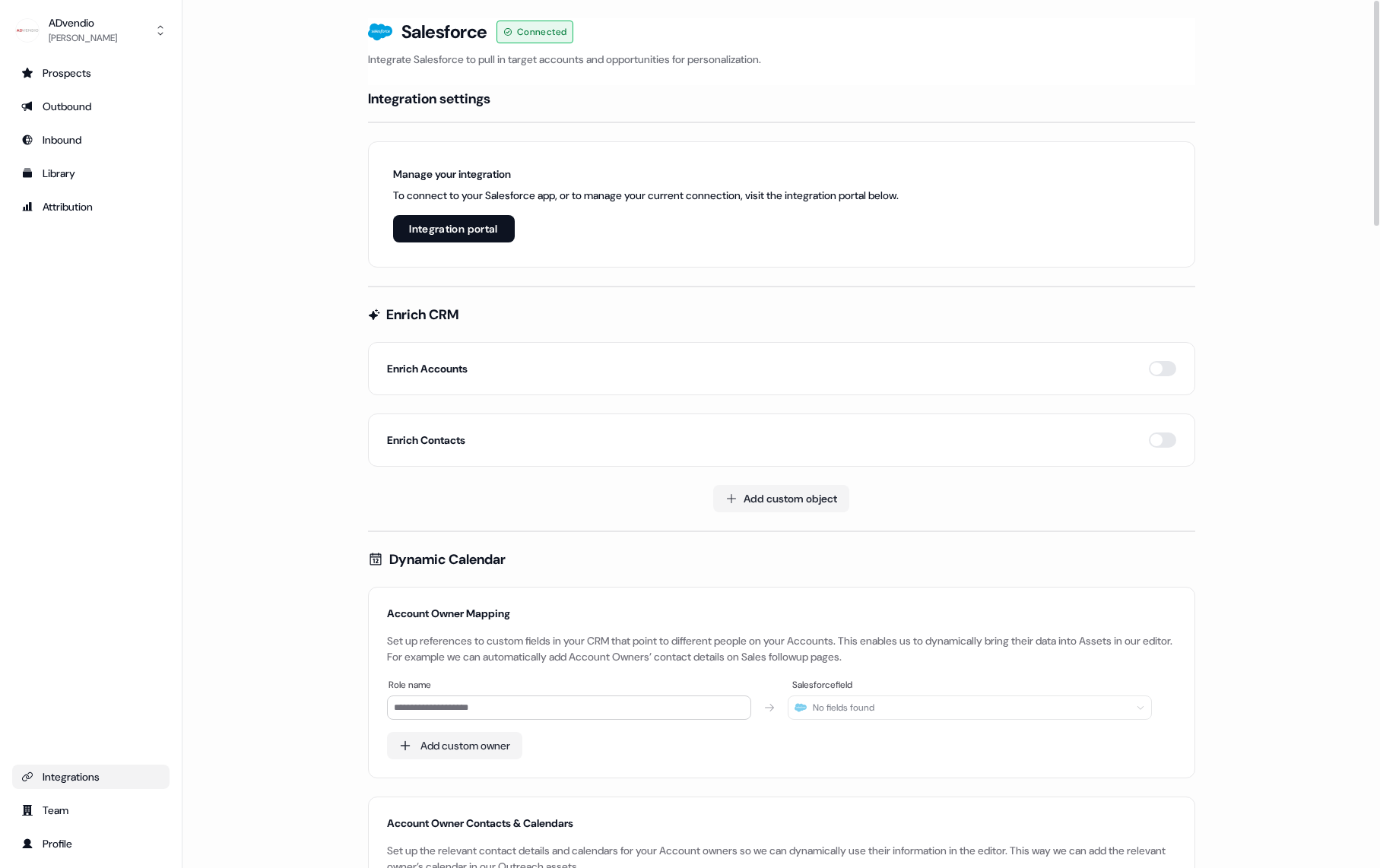
click at [432, 228] on button "Integration portal" at bounding box center [454, 229] width 122 height 28
click at [477, 230] on button "Integration portal" at bounding box center [454, 229] width 122 height 28
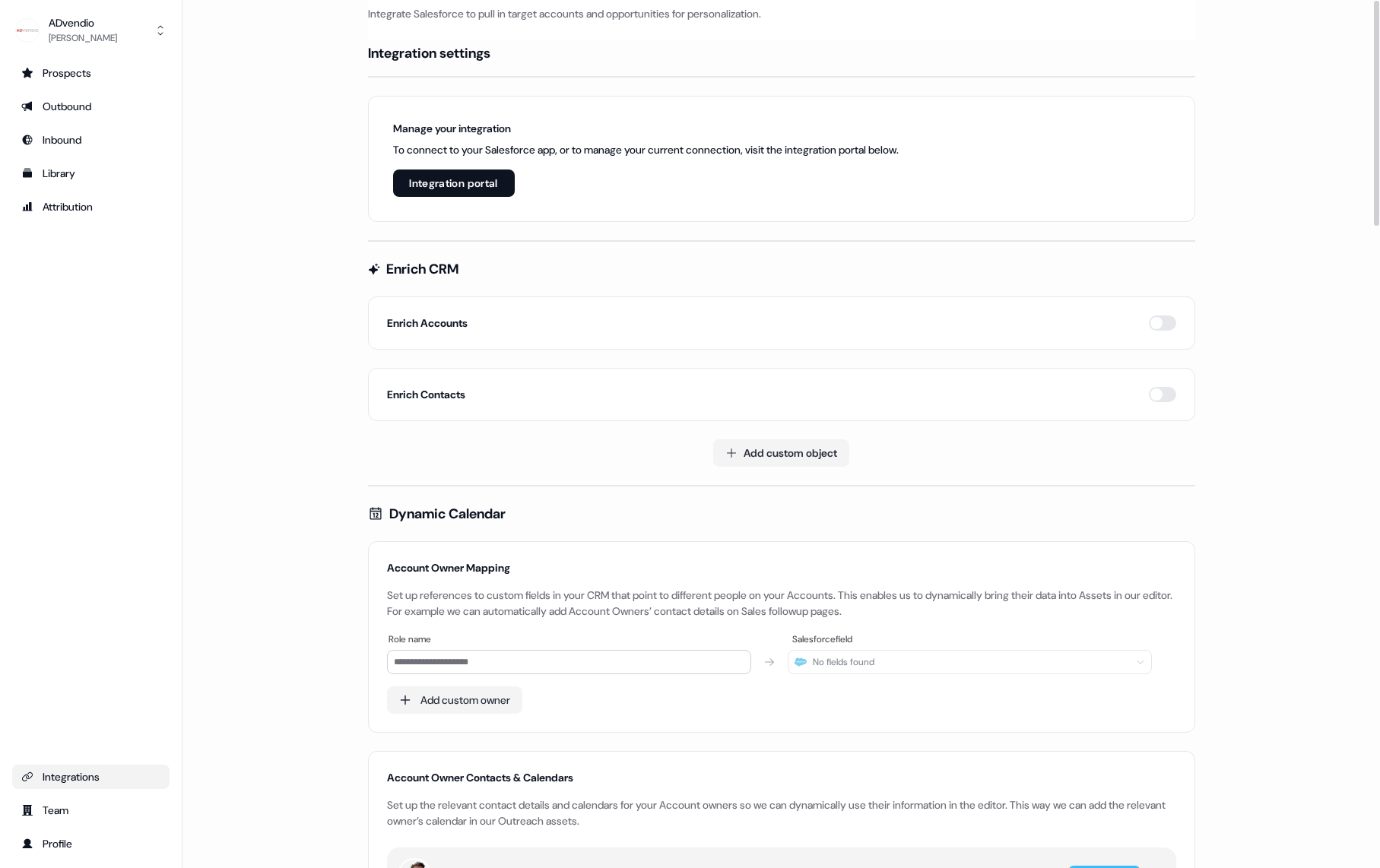
scroll to position [0, 0]
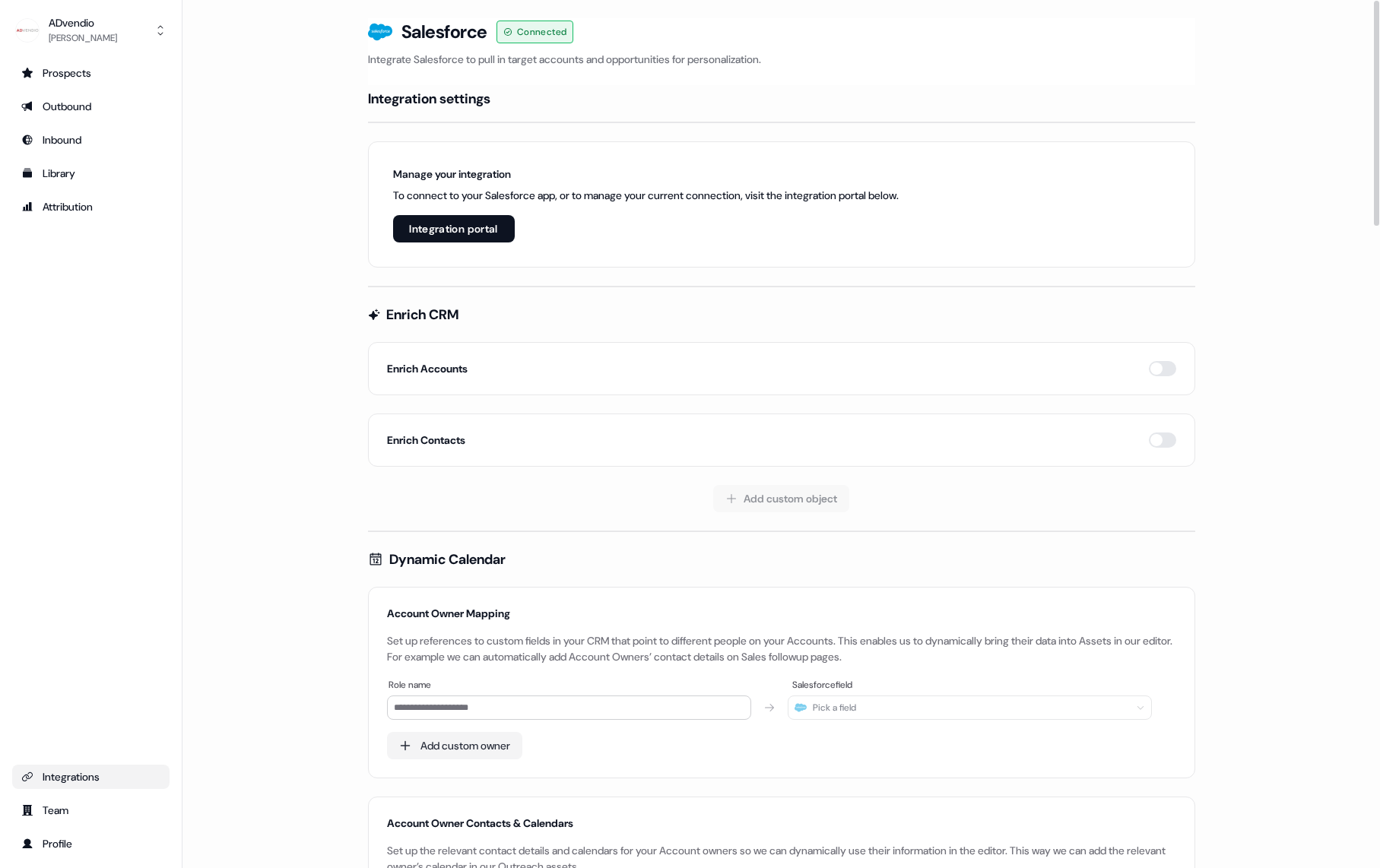
click at [461, 236] on button "Integration portal" at bounding box center [454, 229] width 122 height 28
click at [450, 229] on button "Integration portal" at bounding box center [454, 229] width 122 height 28
click at [89, 805] on div "Team" at bounding box center [91, 810] width 139 height 15
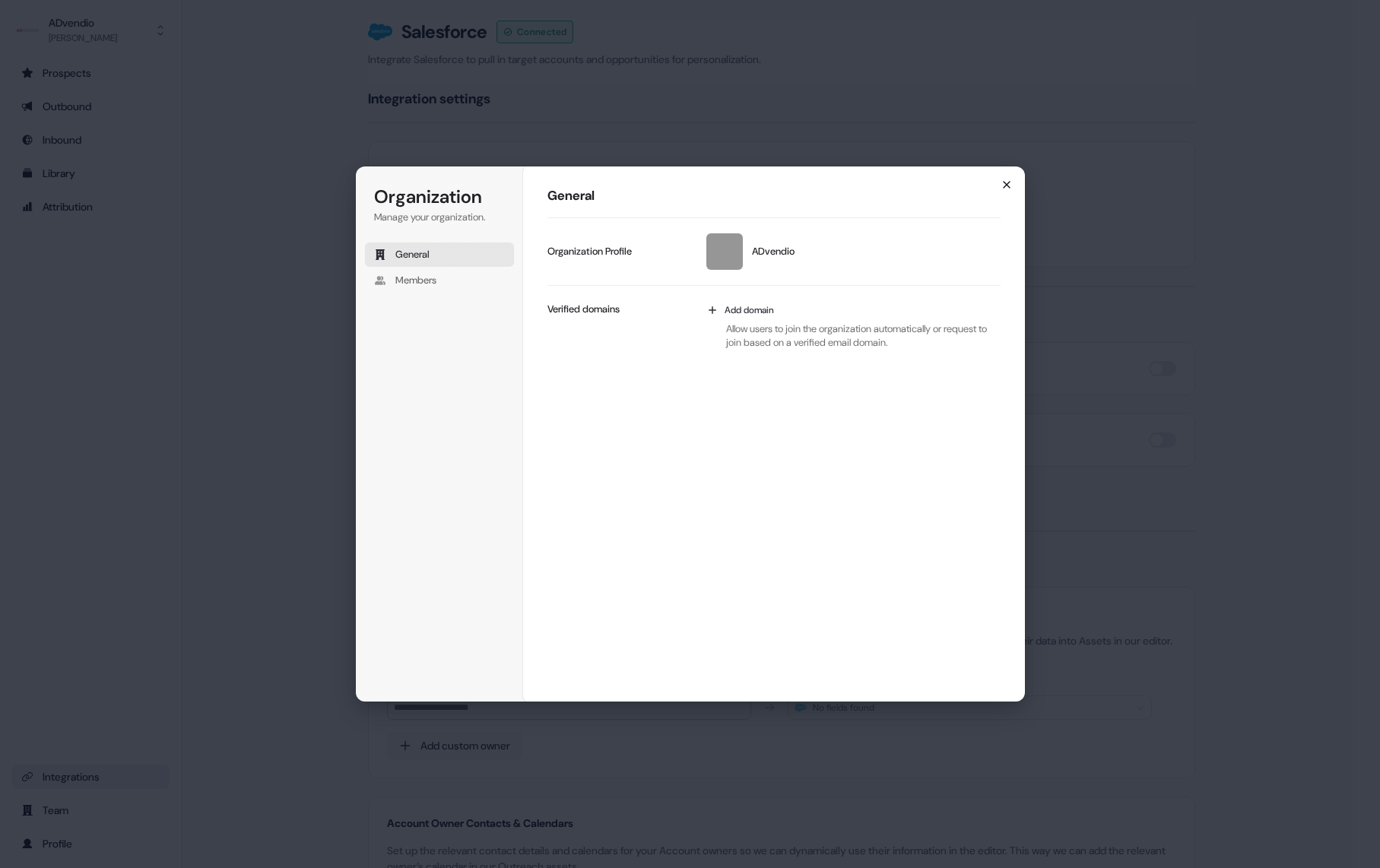
click at [1008, 186] on icon "button" at bounding box center [1006, 184] width 6 height 6
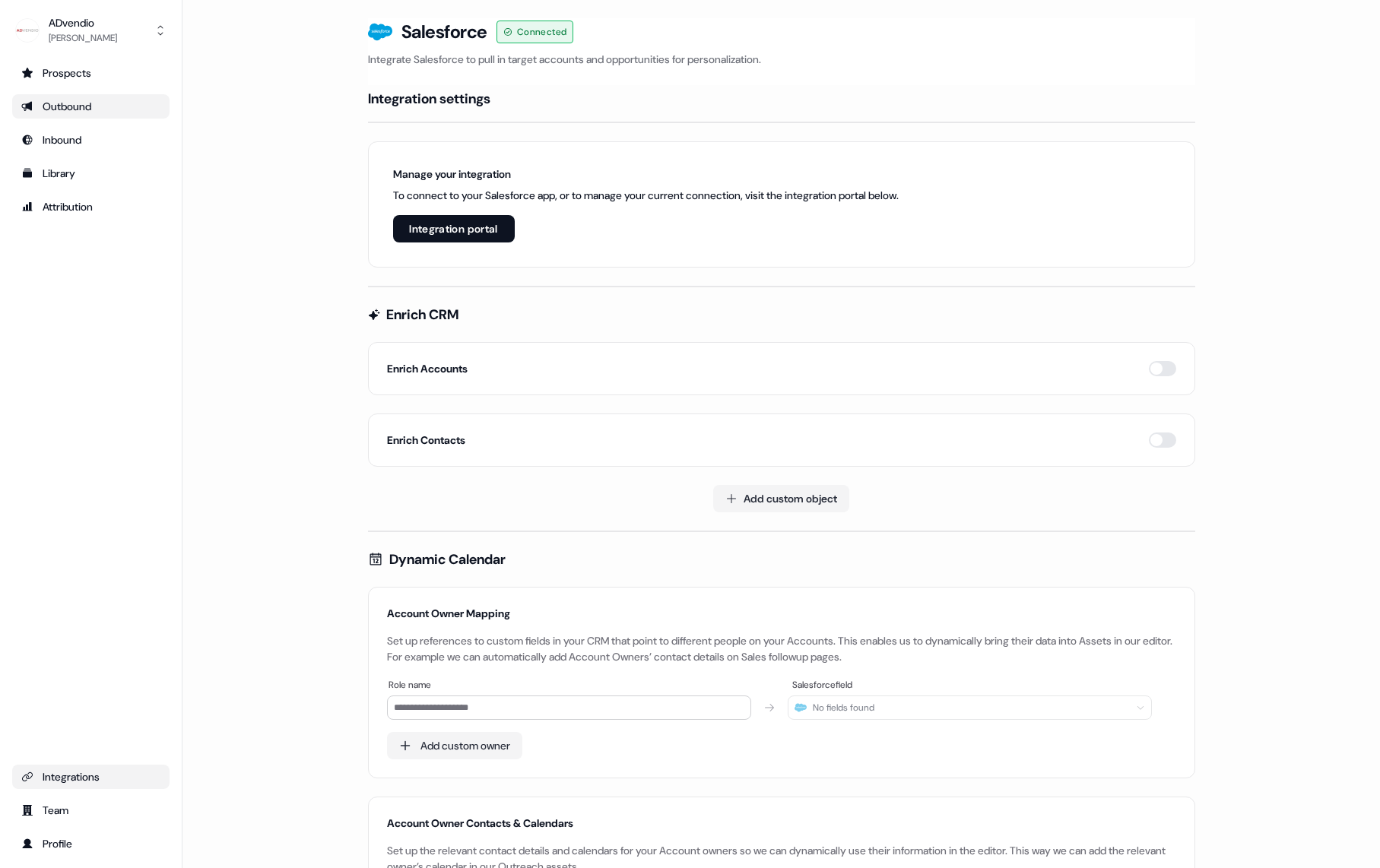
click at [86, 113] on div "Outbound" at bounding box center [91, 106] width 139 height 15
click at [88, 73] on div "Prospects" at bounding box center [91, 73] width 139 height 15
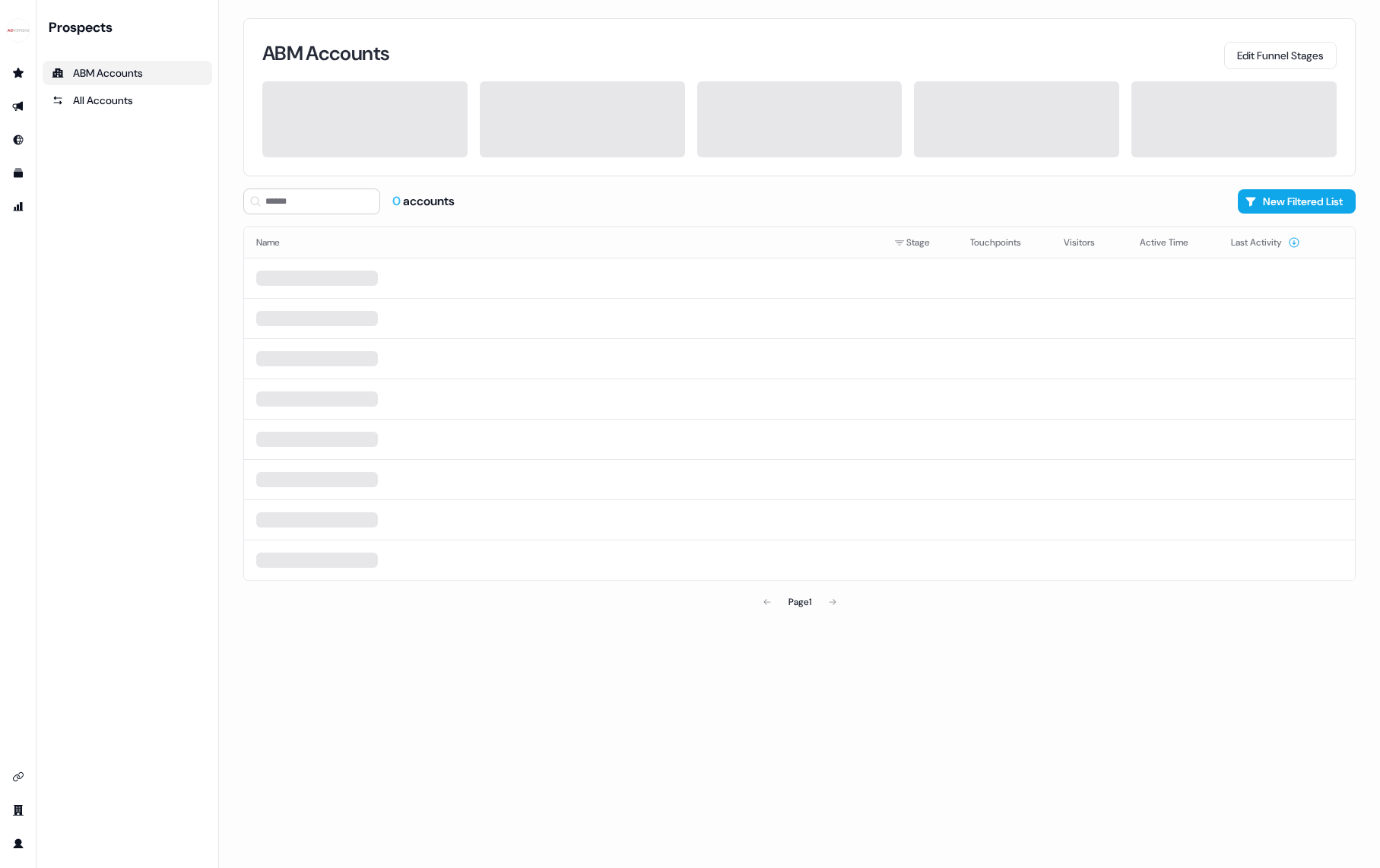
click at [64, 214] on div "Prospects ABM Accounts All Accounts" at bounding box center [127, 434] width 169 height 832
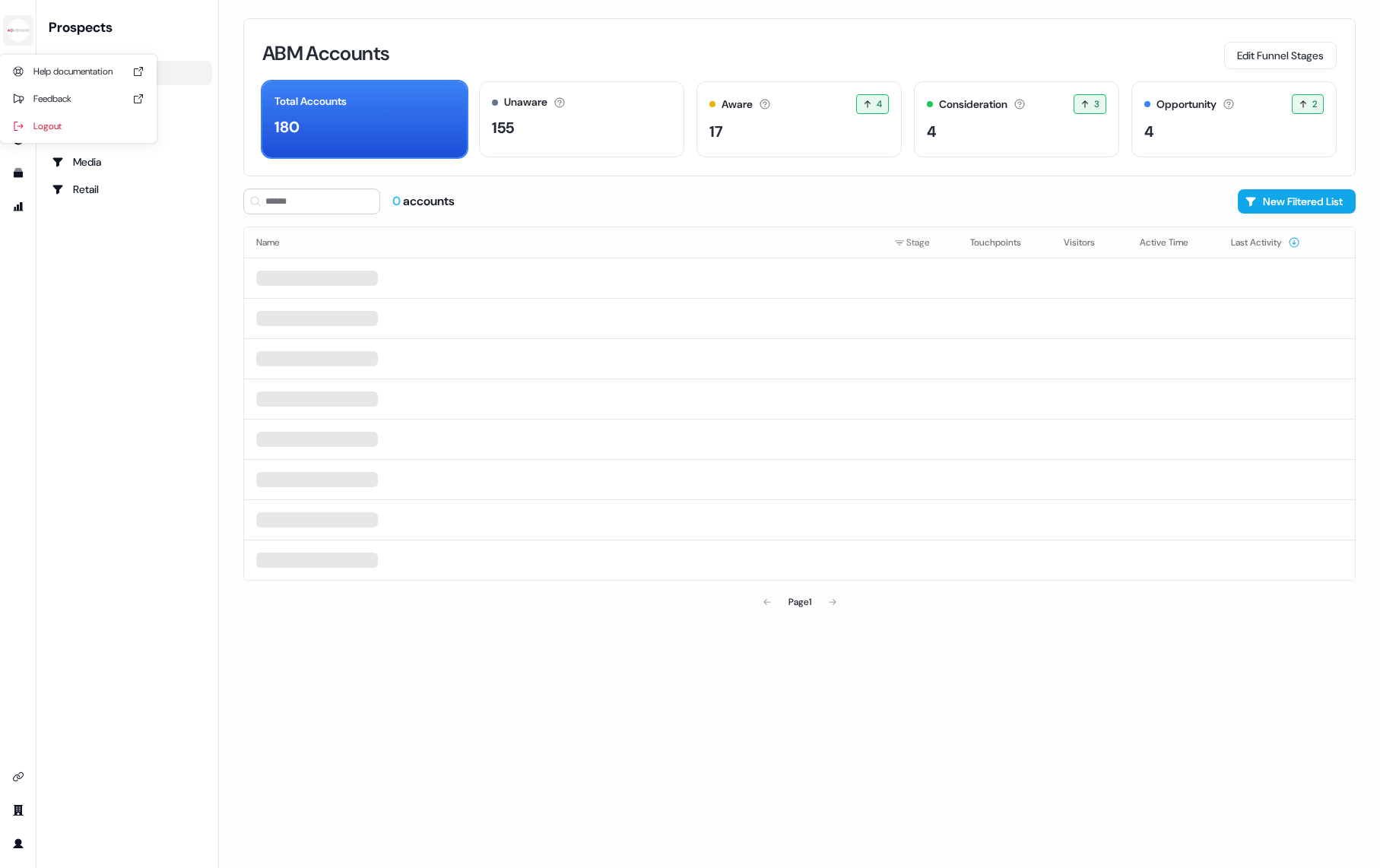
click at [22, 36] on img "side nav menu" at bounding box center [18, 30] width 24 height 24
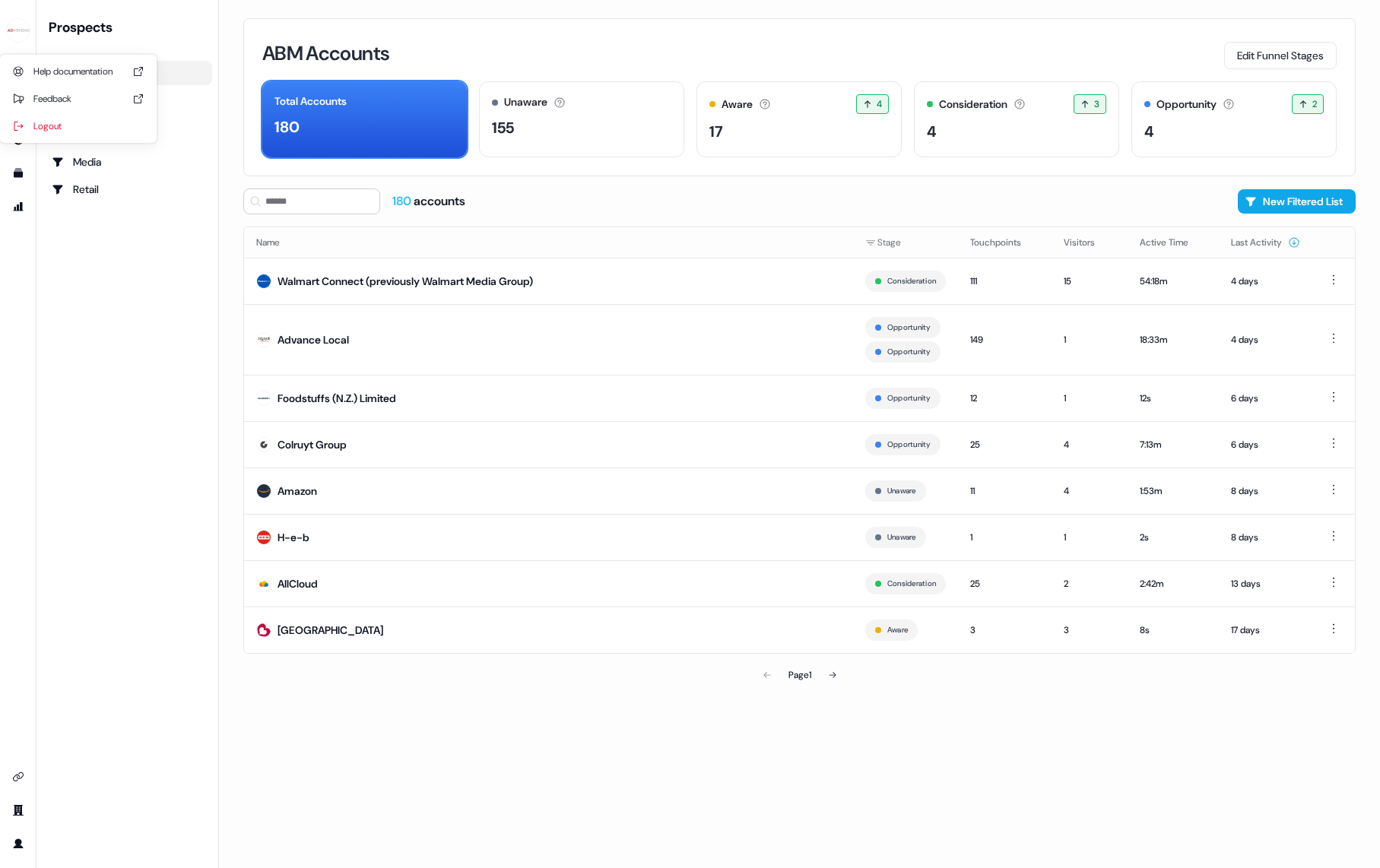
click at [14, 269] on div "Help documentation Feedback Logout" at bounding box center [18, 434] width 37 height 868
click at [17, 780] on icon "Go to integrations" at bounding box center [18, 777] width 13 height 13
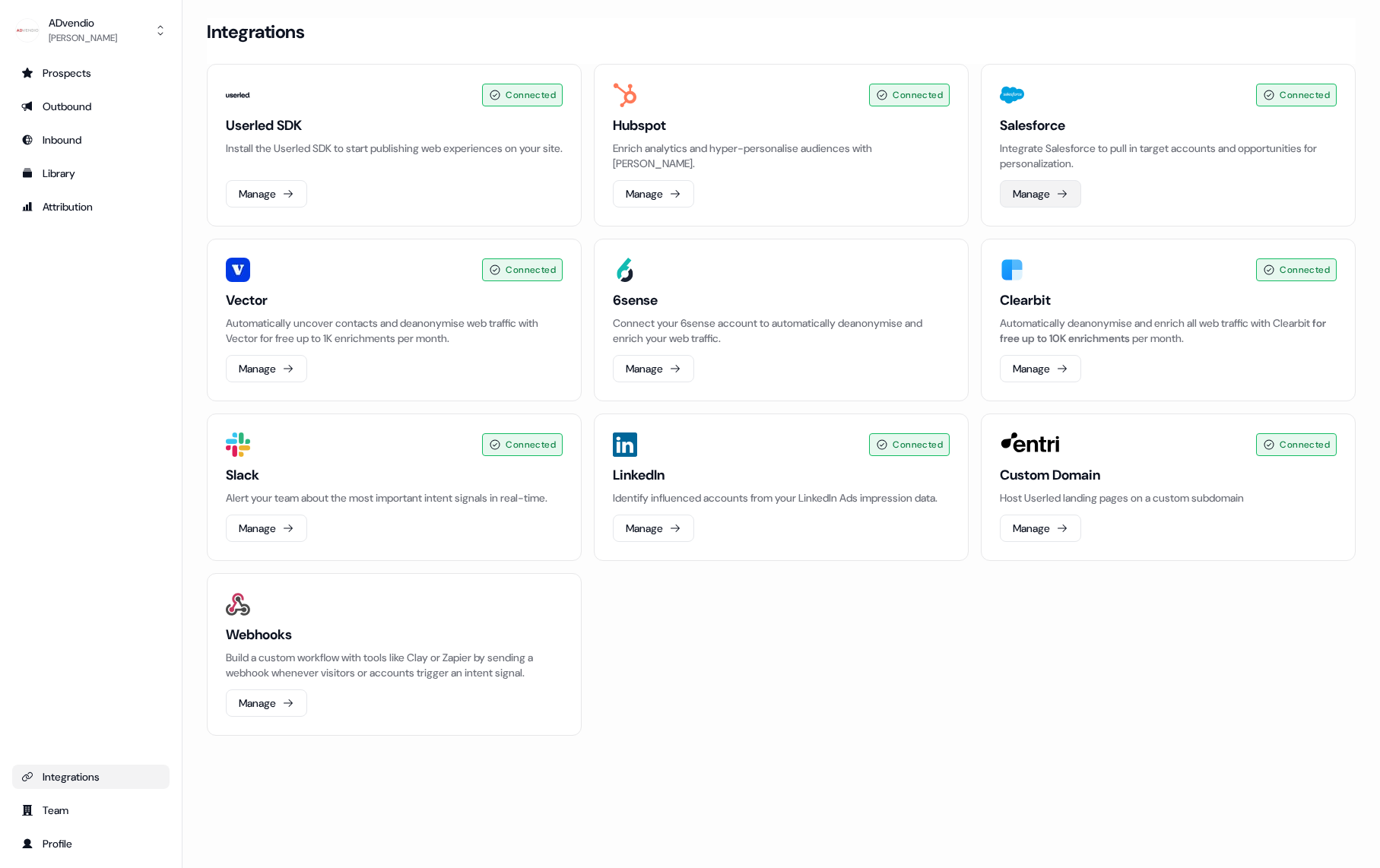
click at [1054, 199] on button "Manage" at bounding box center [1040, 194] width 81 height 28
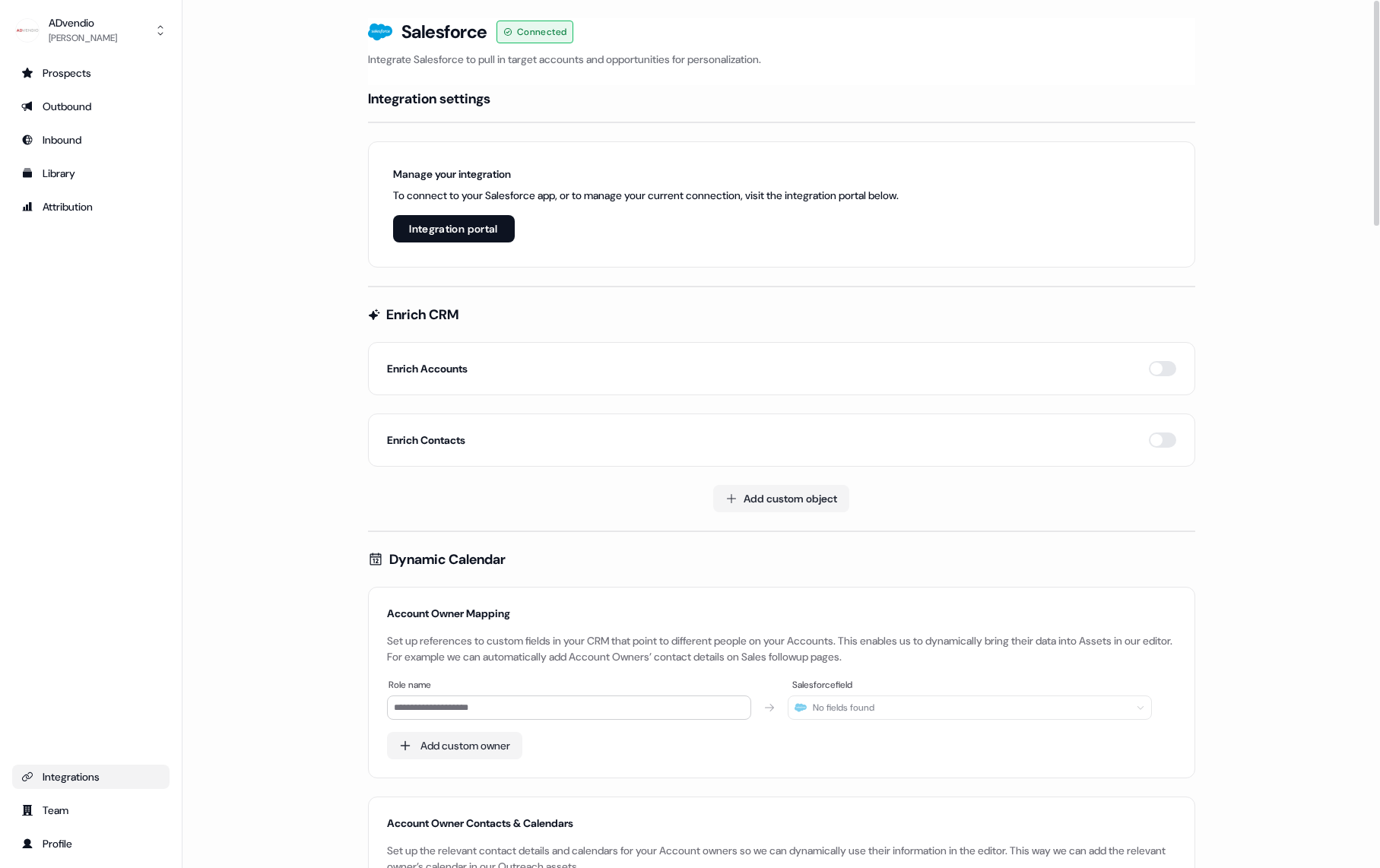
click at [417, 228] on button "Integration portal" at bounding box center [454, 229] width 122 height 28
click at [458, 234] on button "Integration portal" at bounding box center [454, 229] width 122 height 28
click at [102, 171] on div "Library" at bounding box center [91, 174] width 139 height 15
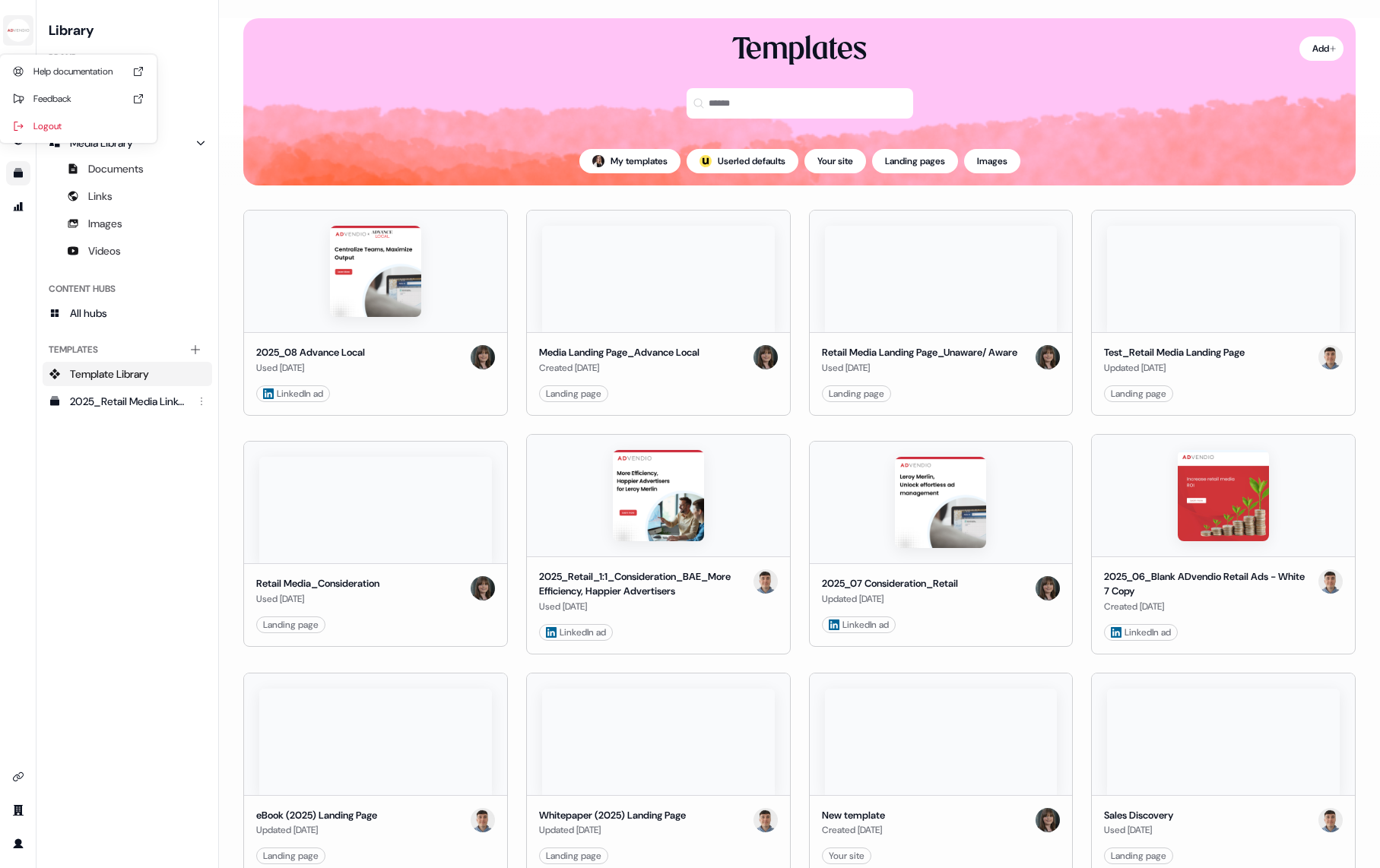
click at [23, 27] on img "side nav menu" at bounding box center [18, 30] width 24 height 24
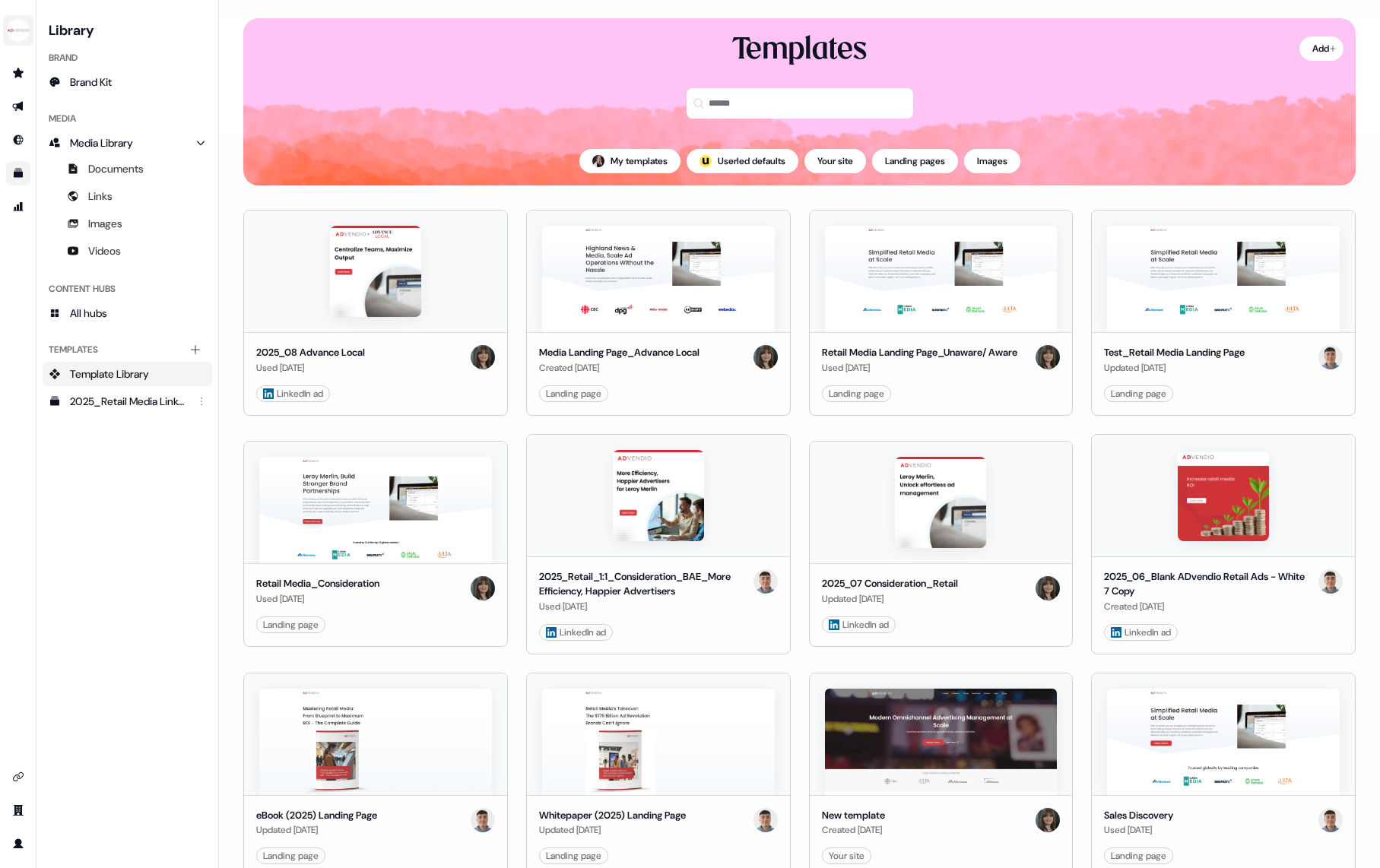
click at [11, 30] on img "side nav menu" at bounding box center [18, 30] width 24 height 24
click at [18, 778] on icon "Go to integrations" at bounding box center [18, 777] width 13 height 13
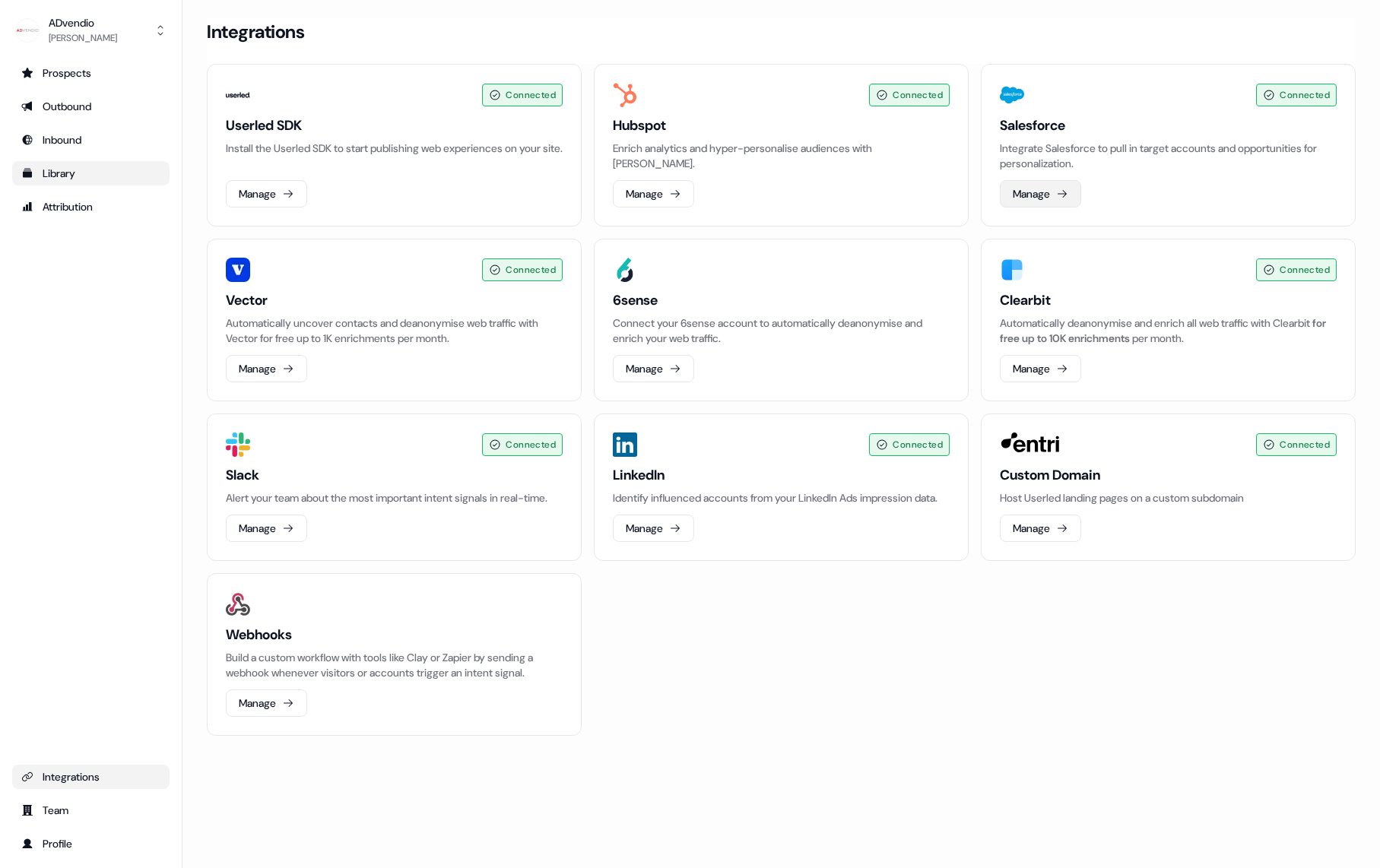
click at [1041, 192] on button "Manage" at bounding box center [1040, 194] width 81 height 28
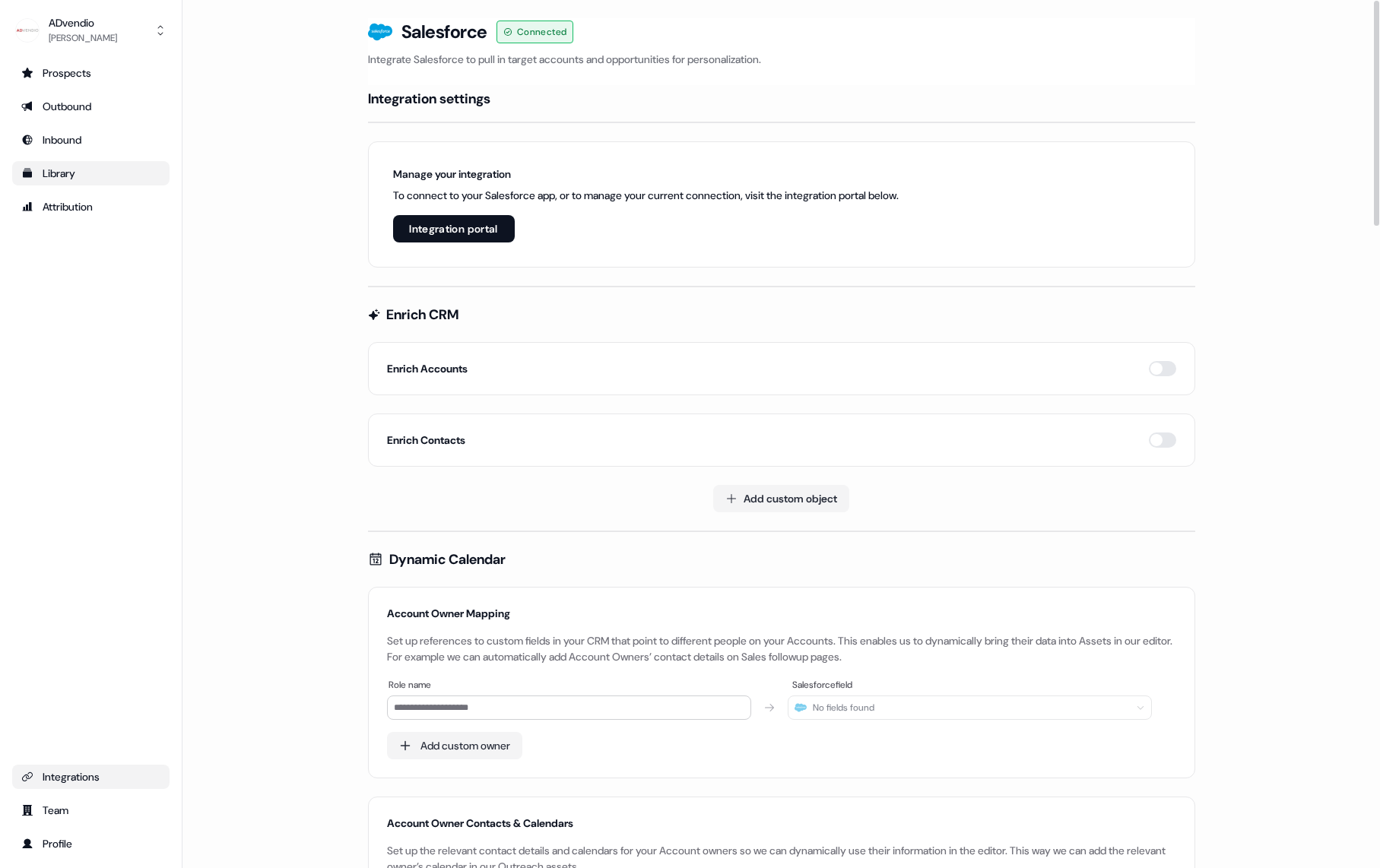
click at [495, 228] on button "Integration portal" at bounding box center [454, 229] width 122 height 28
click at [408, 232] on button "Integration portal" at bounding box center [454, 229] width 122 height 28
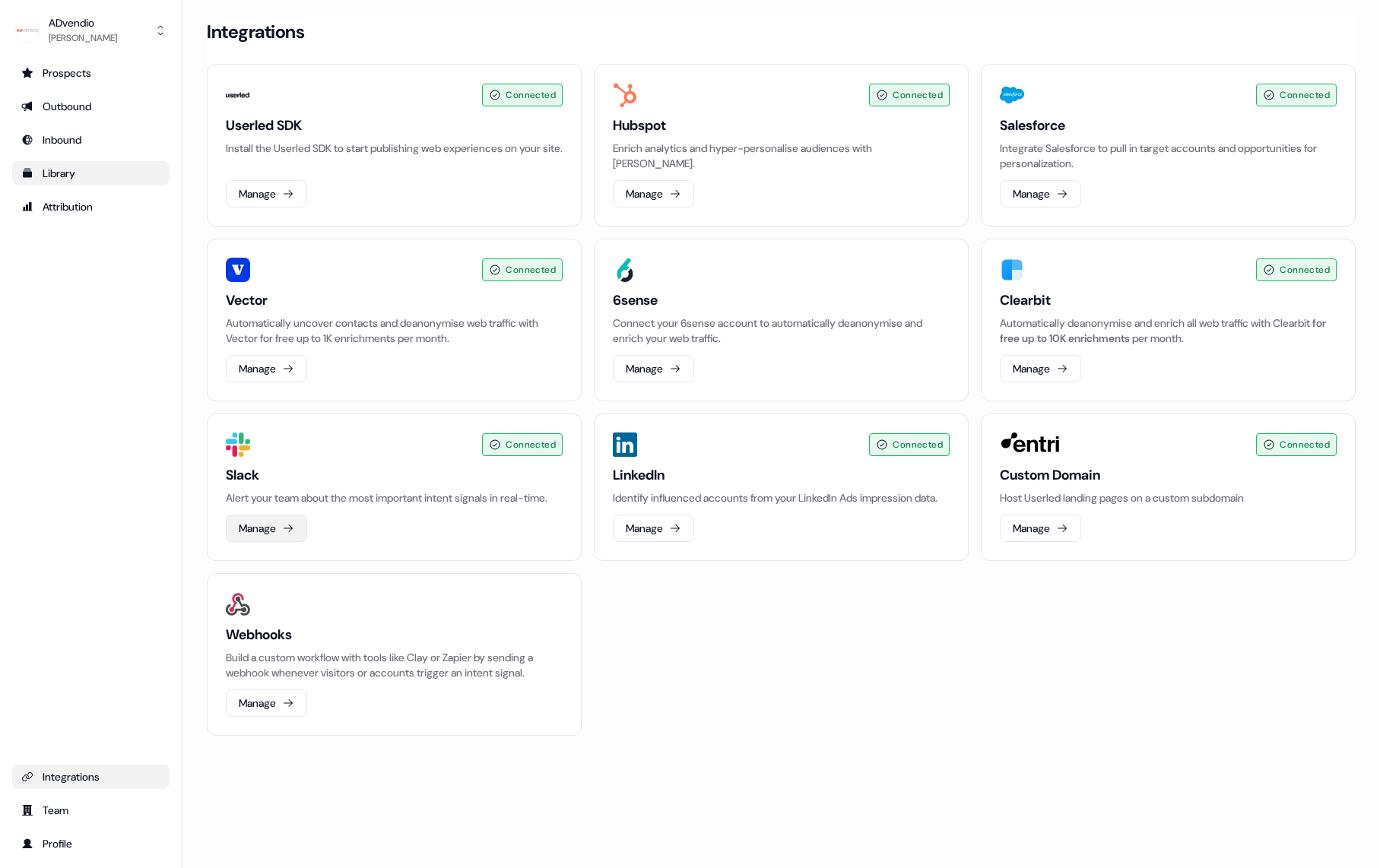
click at [258, 542] on button "Manage" at bounding box center [266, 528] width 81 height 28
click at [654, 542] on button "Manage" at bounding box center [653, 528] width 81 height 28
click at [1038, 196] on button "Manage" at bounding box center [1040, 194] width 81 height 28
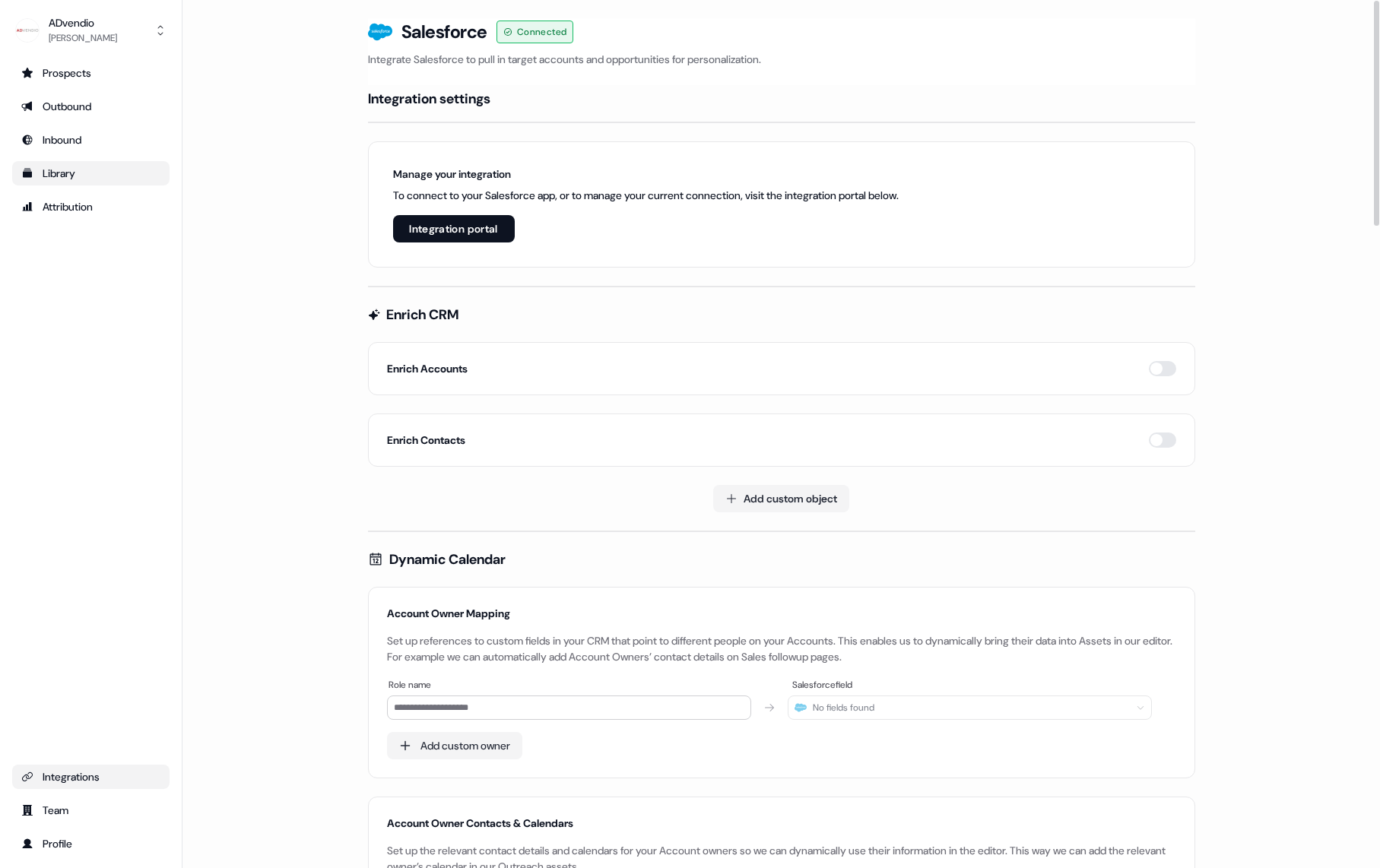
click at [464, 244] on div "Manage your integration To connect to your Salesforce app, or to manage your cu…" at bounding box center [781, 204] width 827 height 126
click at [474, 225] on button "Integration portal" at bounding box center [454, 229] width 122 height 28
drag, startPoint x: 445, startPoint y: 198, endPoint x: 731, endPoint y: 198, distance: 286.0
click at [731, 198] on p "To connect to your Salesforce app, or to manage your current connection, visit …" at bounding box center [646, 195] width 506 height 15
drag, startPoint x: 730, startPoint y: 198, endPoint x: 558, endPoint y: 198, distance: 172.0
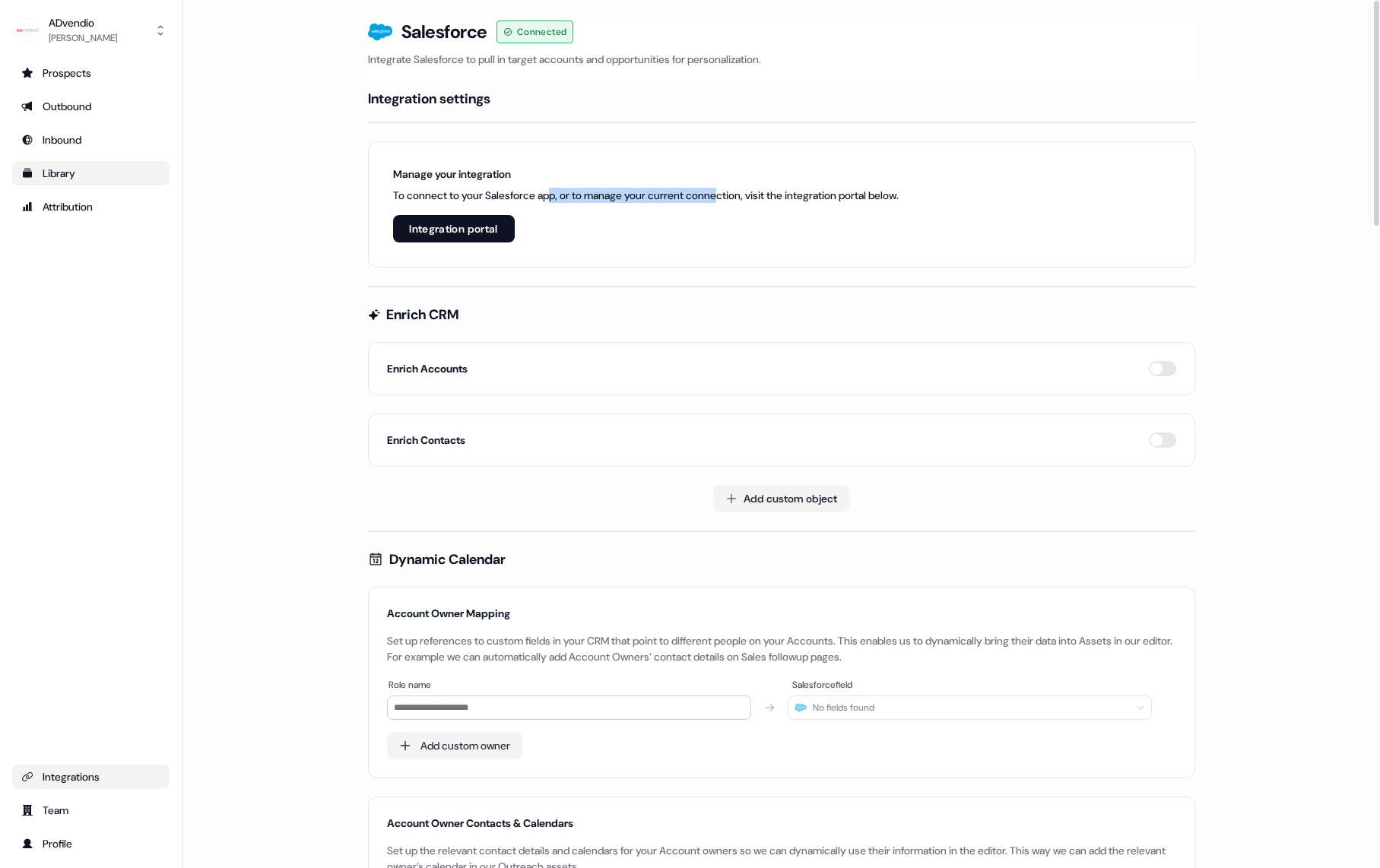
click at [558, 198] on p "To connect to your Salesforce app, or to manage your current connection, visit …" at bounding box center [646, 195] width 506 height 15
drag, startPoint x: 568, startPoint y: 191, endPoint x: 579, endPoint y: 191, distance: 11.0
click at [576, 191] on p "To connect to your Salesforce app, or to manage your current connection, visit …" at bounding box center [646, 195] width 506 height 15
drag, startPoint x: 766, startPoint y: 191, endPoint x: 931, endPoint y: 190, distance: 165.0
click at [890, 190] on p "To connect to your Salesforce app, or to manage your current connection, visit …" at bounding box center [646, 195] width 506 height 15
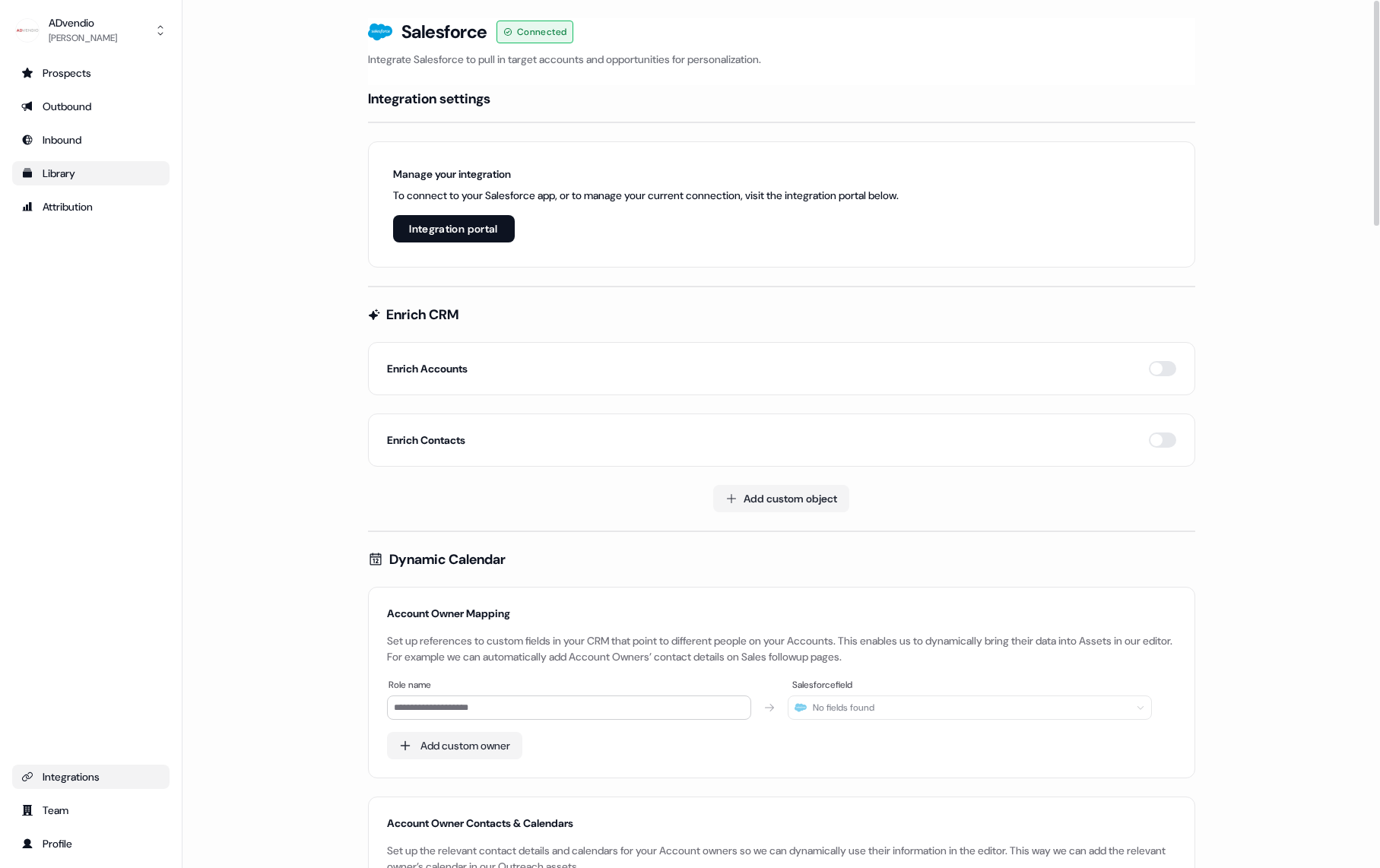
click at [931, 190] on div "Manage your integration To connect to your Salesforce app, or to manage your cu…" at bounding box center [781, 204] width 827 height 126
click at [1168, 376] on div "Enrich Accounts" at bounding box center [781, 369] width 827 height 53
click at [1165, 372] on button "button" at bounding box center [1162, 369] width 28 height 15
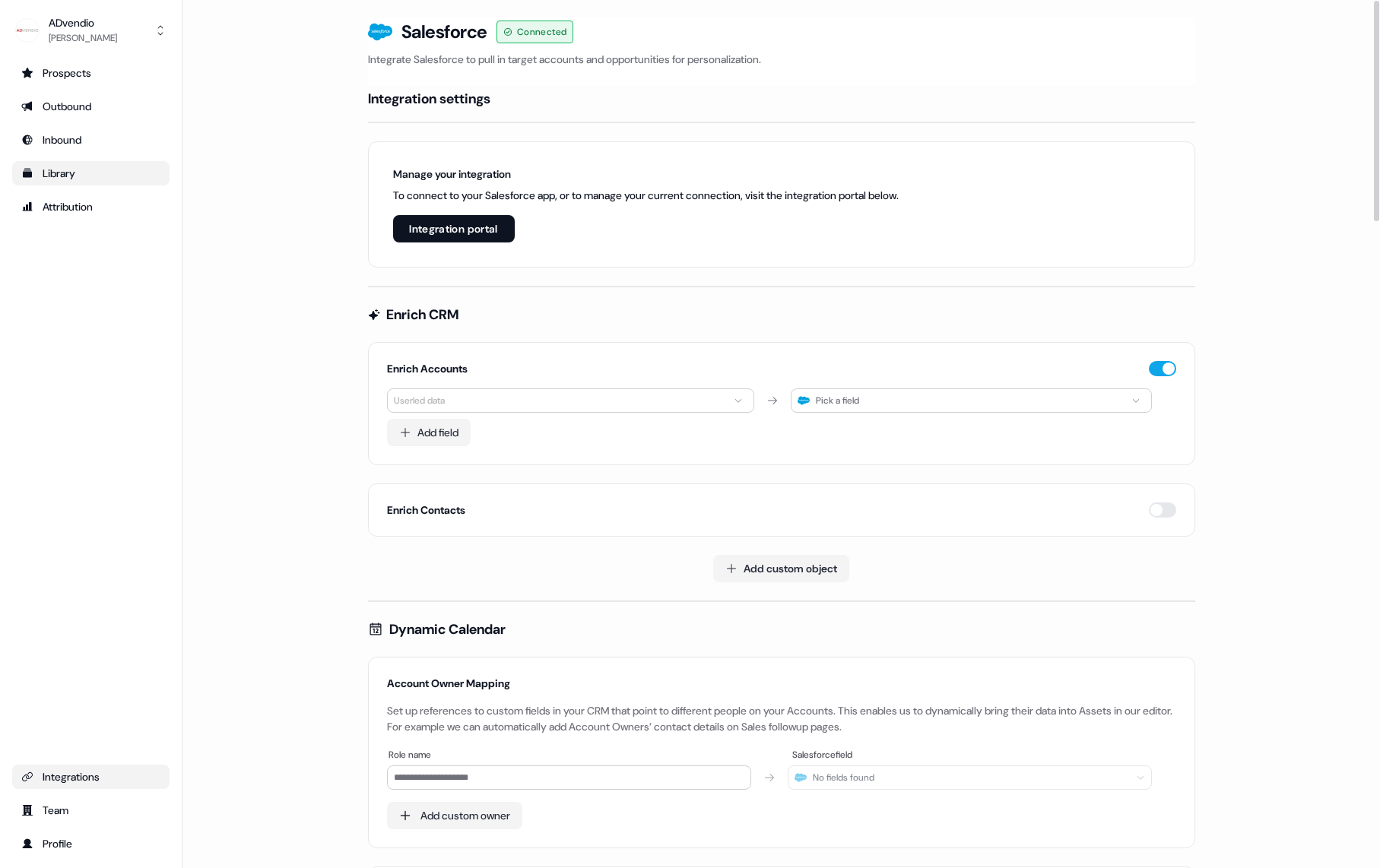
click at [572, 408] on html "**********" at bounding box center [690, 434] width 1380 height 868
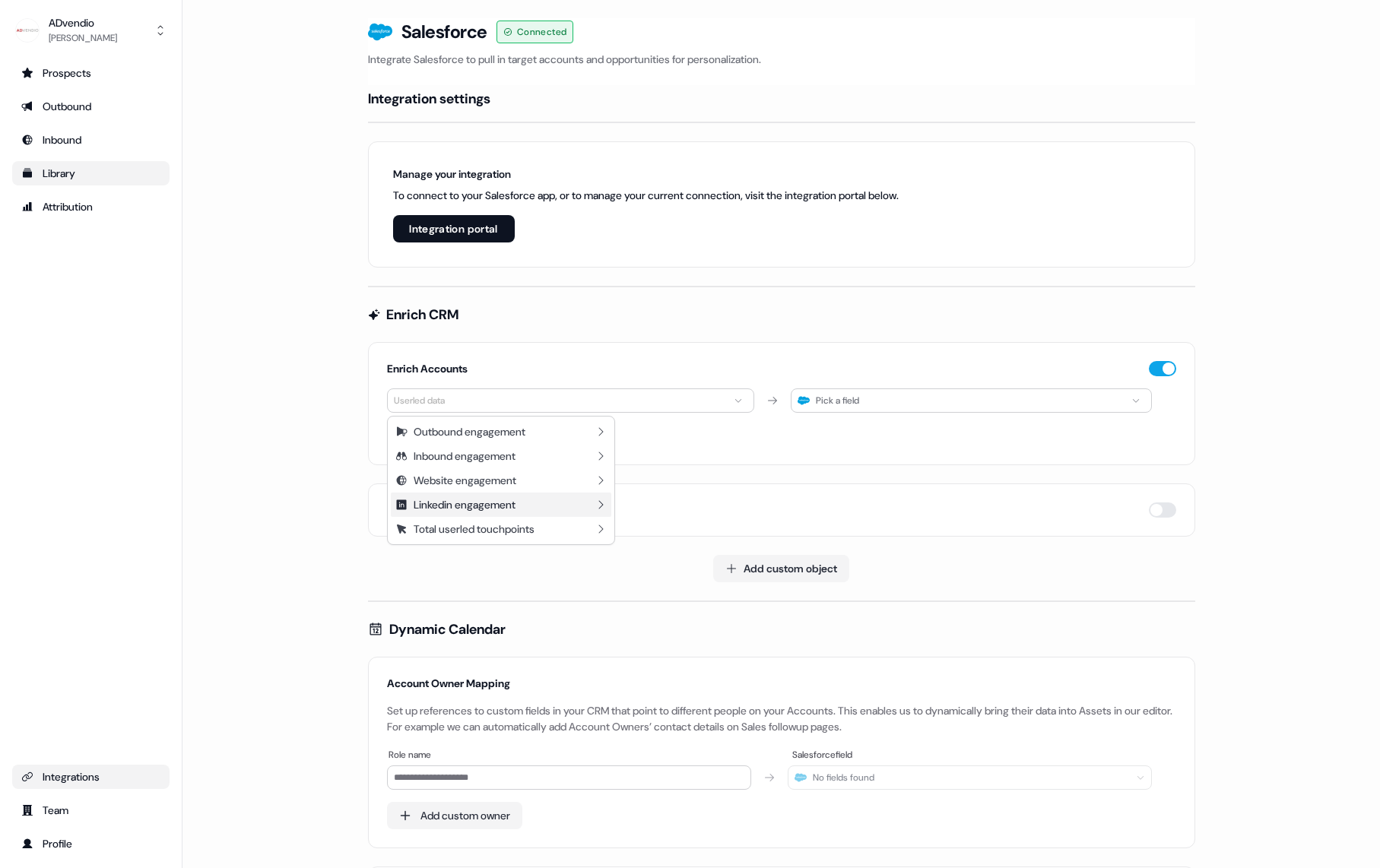
click at [516, 507] on div "Linkedin engagement" at bounding box center [465, 505] width 102 height 15
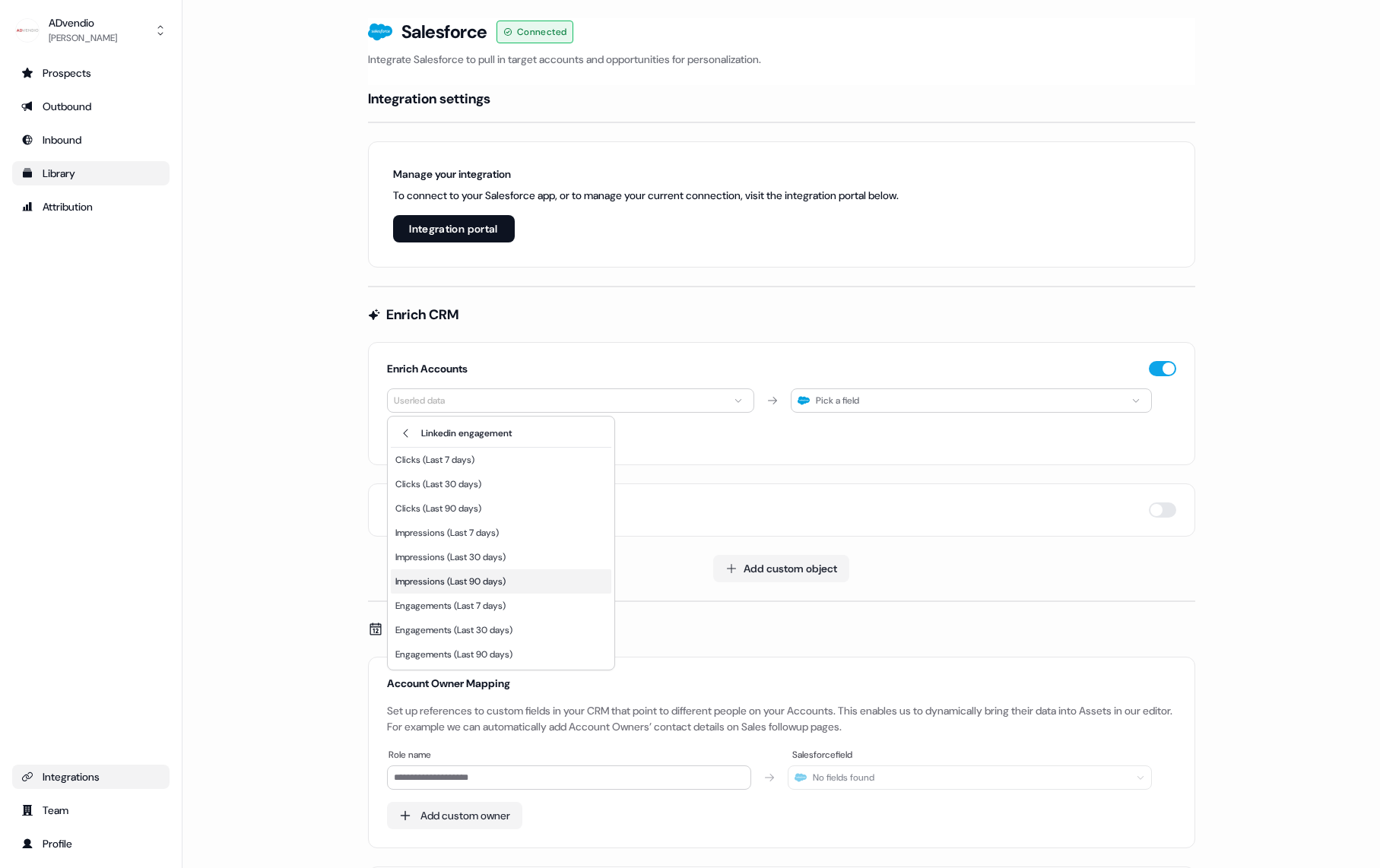
click at [520, 578] on div "Impressions (Last 90 days)" at bounding box center [501, 581] width 220 height 24
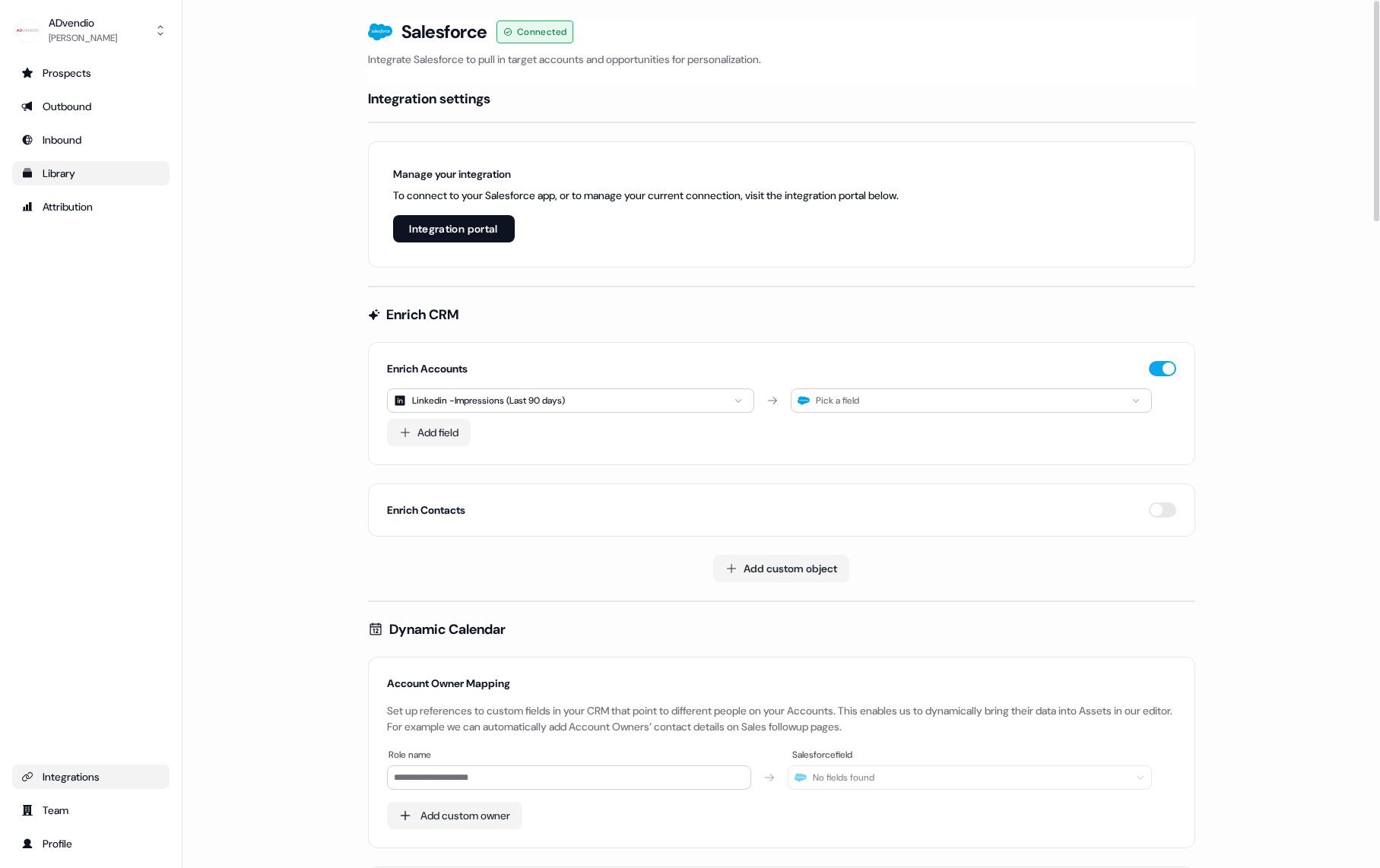
click at [865, 391] on div "Pick a field" at bounding box center [971, 401] width 361 height 24
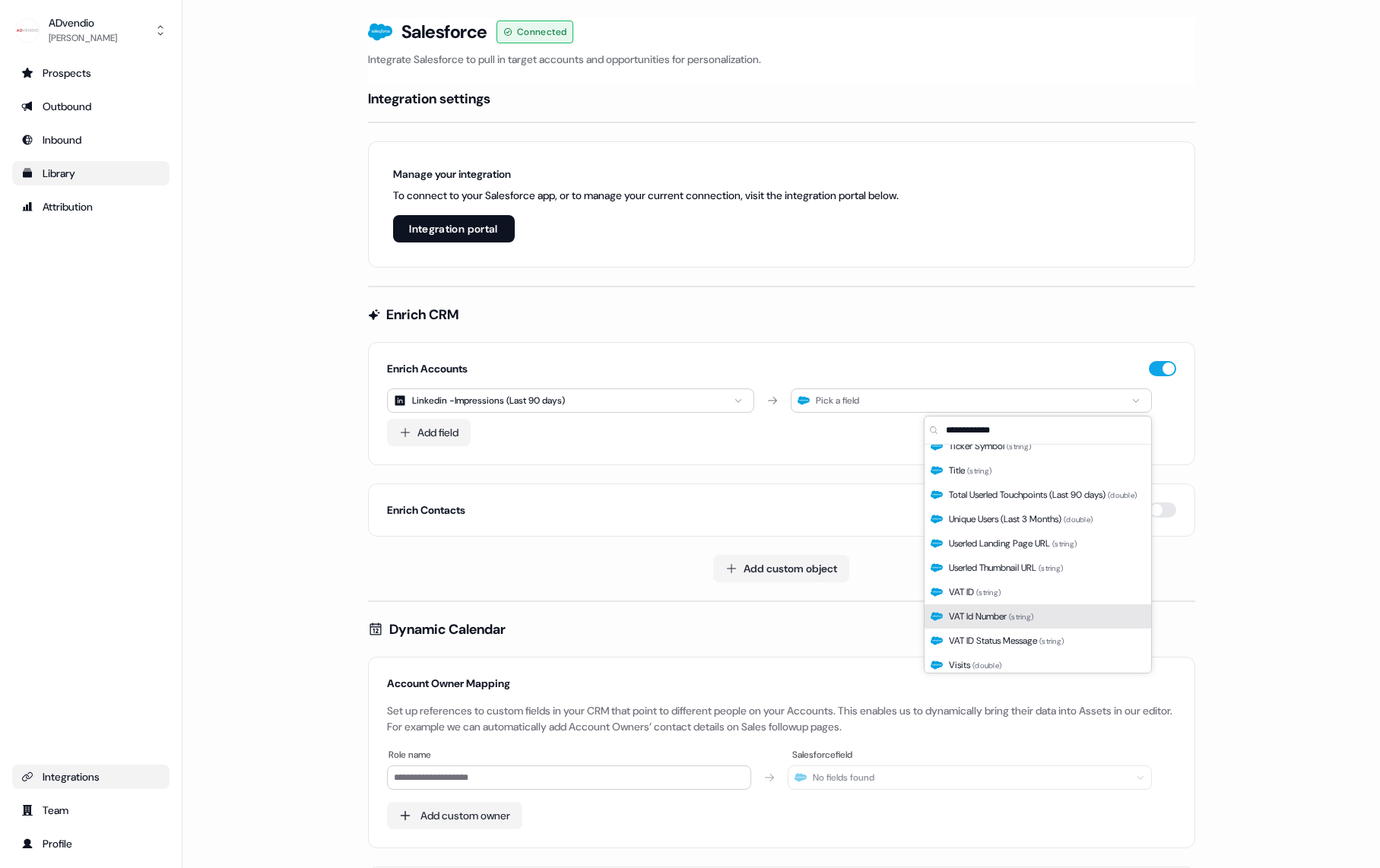
scroll to position [2253, 0]
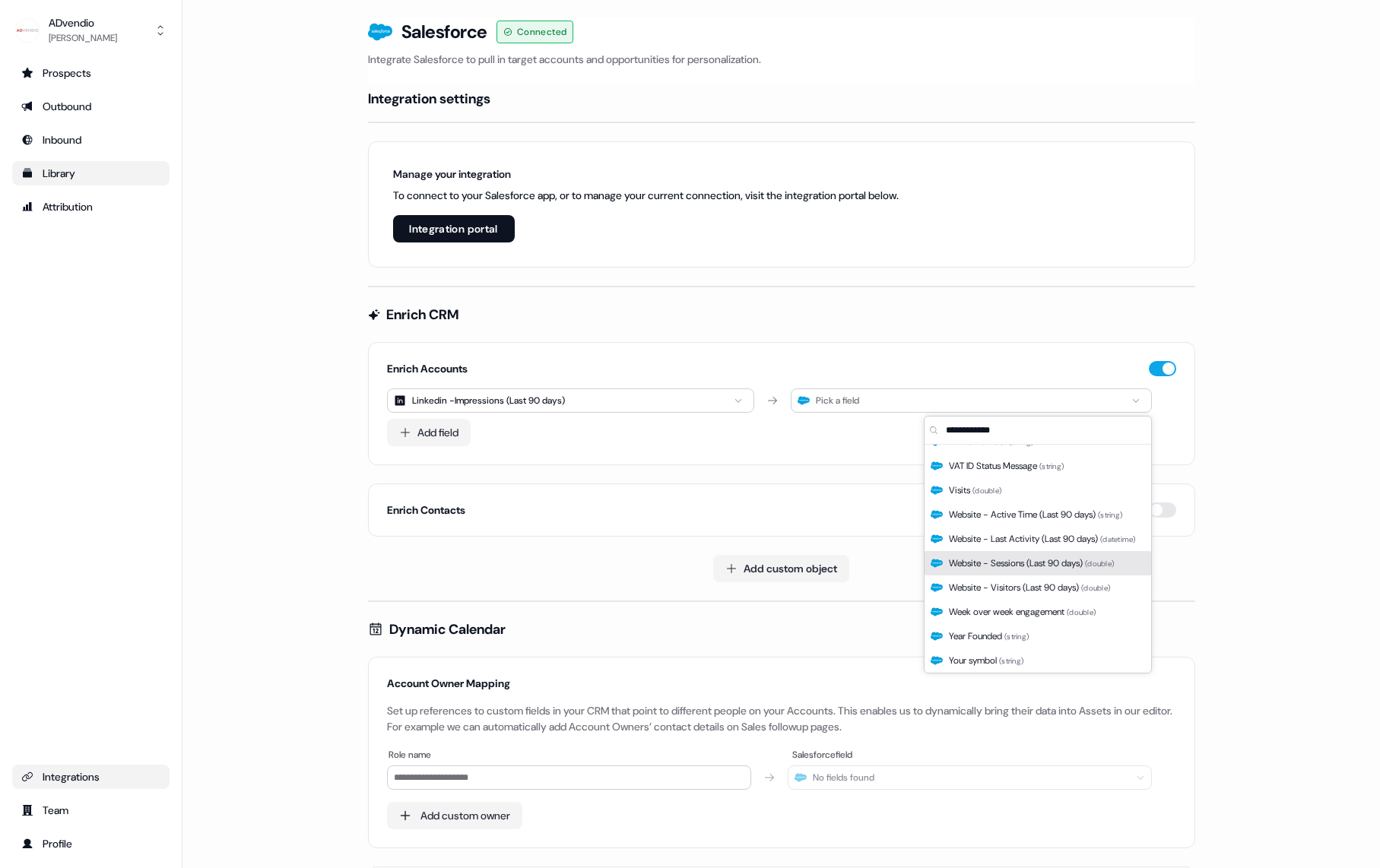
click at [1063, 568] on span "Website - Sessions (Last 90 days) ( double )" at bounding box center [1032, 563] width 165 height 15
click at [1040, 553] on div "Website - Sessions (Last 90 days) ( double )" at bounding box center [1038, 563] width 226 height 24
click at [1039, 593] on span "Website - Visitors (Last 90 days) ( double )" at bounding box center [1029, 588] width 161 height 15
click at [1039, 594] on span "Website - Visitors (Last 90 days) ( double )" at bounding box center [1029, 588] width 161 height 15
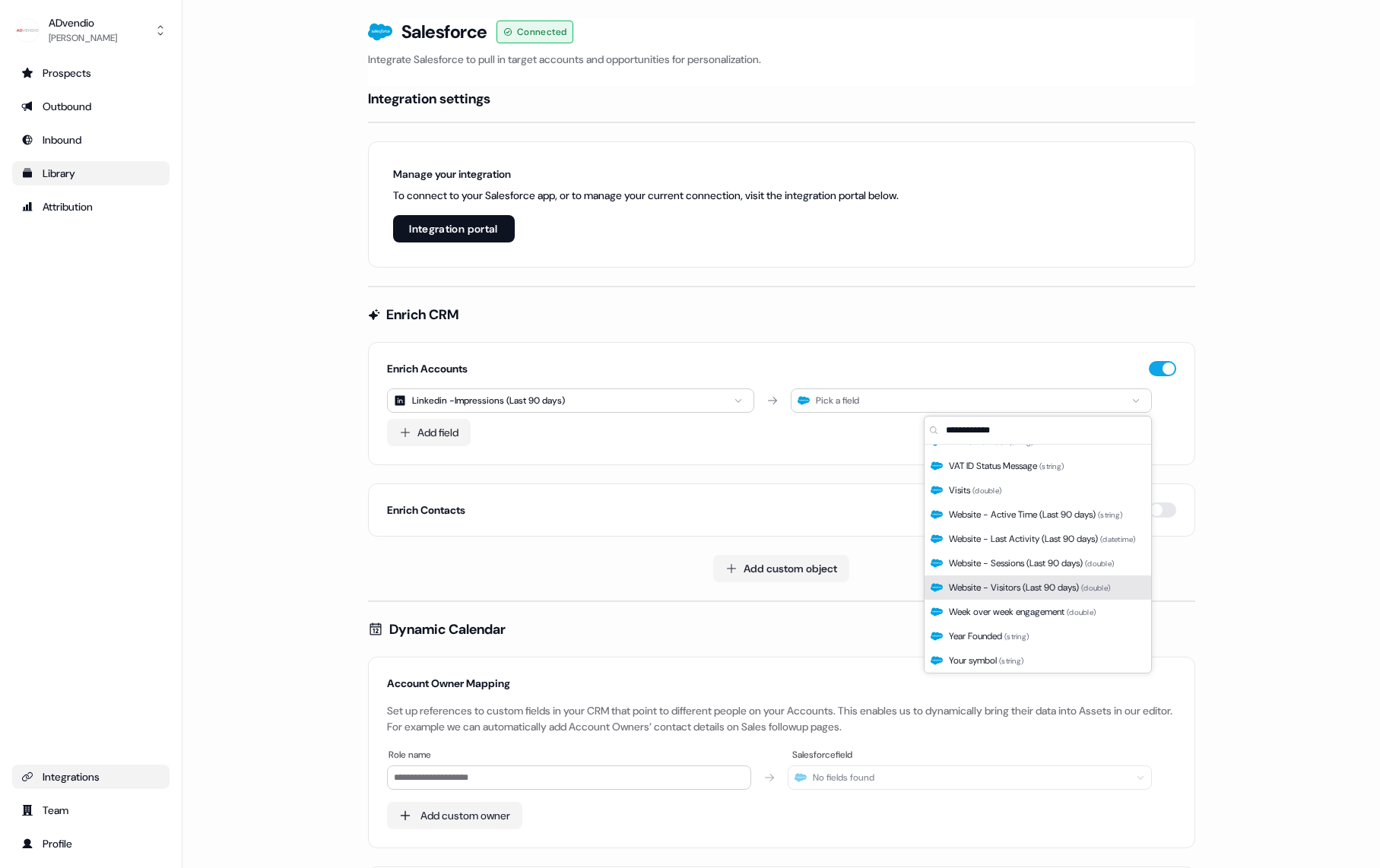
click at [1023, 496] on div "Visits ( double )" at bounding box center [1038, 490] width 226 height 24
click at [1022, 495] on div "Visits ( double )" at bounding box center [1038, 490] width 226 height 24
click at [1026, 462] on span "VAT ID Status Message ( string )" at bounding box center [1007, 466] width 115 height 15
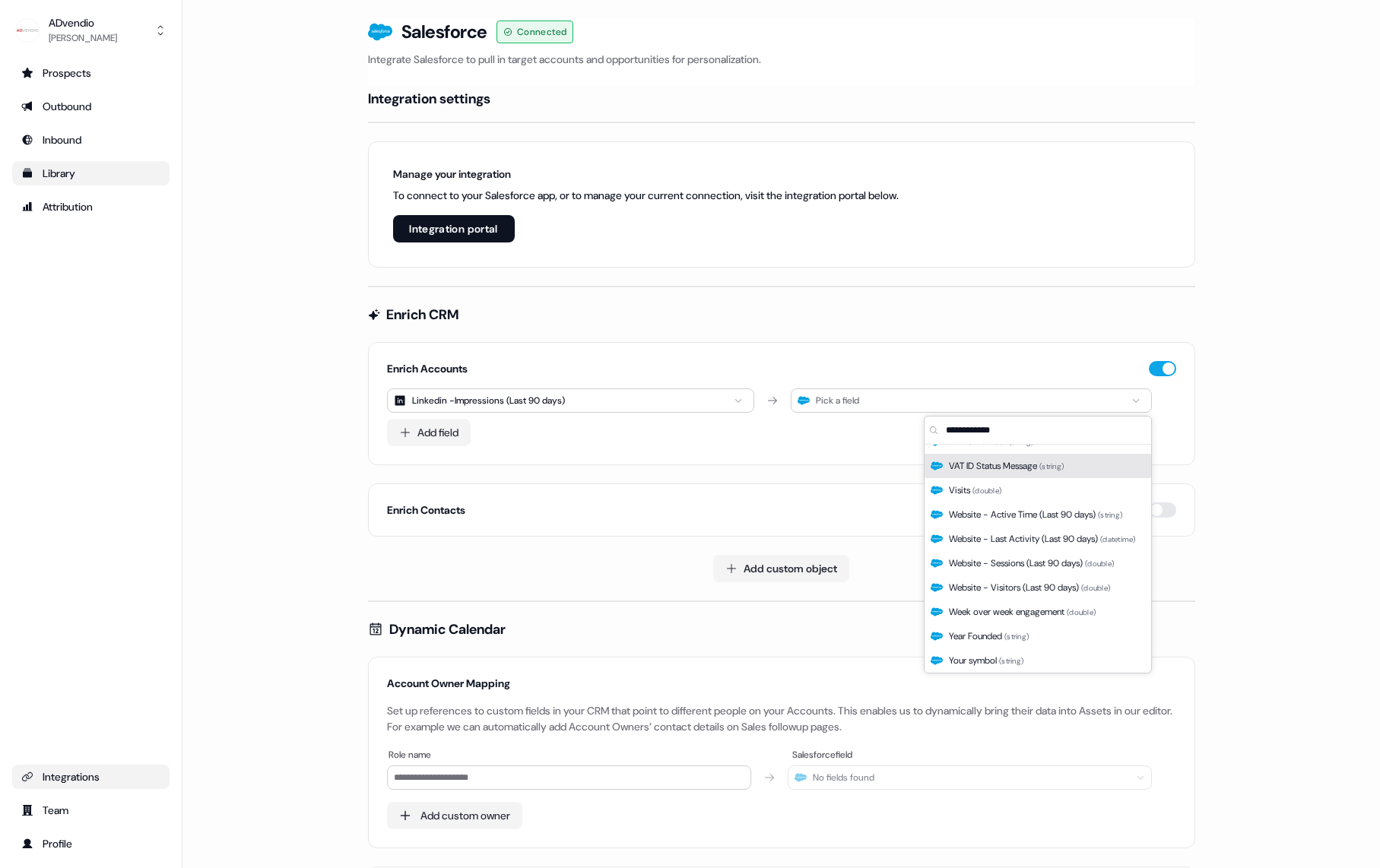
click at [1025, 547] on div "Website - Last Activity (Last 90 days) ( datetime )" at bounding box center [1038, 538] width 226 height 24
drag, startPoint x: 1025, startPoint y: 547, endPoint x: 1018, endPoint y: 593, distance: 46.5
click at [1025, 549] on div "Website - Last Activity (Last 90 days) ( datetime )" at bounding box center [1038, 538] width 226 height 24
click at [1008, 613] on span "Week over week engagement ( double )" at bounding box center [1023, 612] width 147 height 15
drag, startPoint x: 978, startPoint y: 659, endPoint x: 990, endPoint y: 524, distance: 135.5
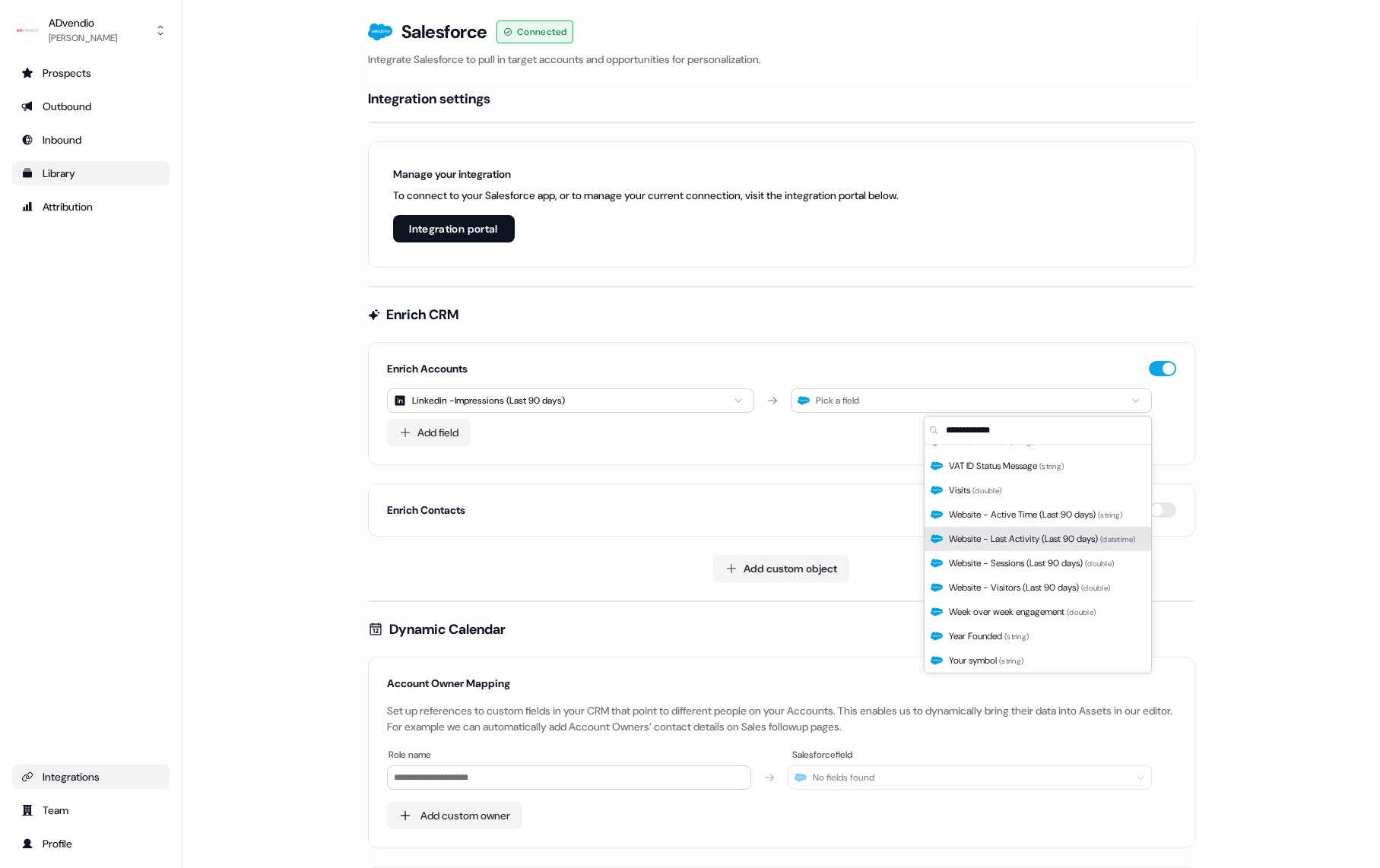
drag, startPoint x: 991, startPoint y: 522, endPoint x: 992, endPoint y: 638, distance: 116.0
click at [810, 503] on div "Enrich Contacts" at bounding box center [782, 510] width 790 height 15
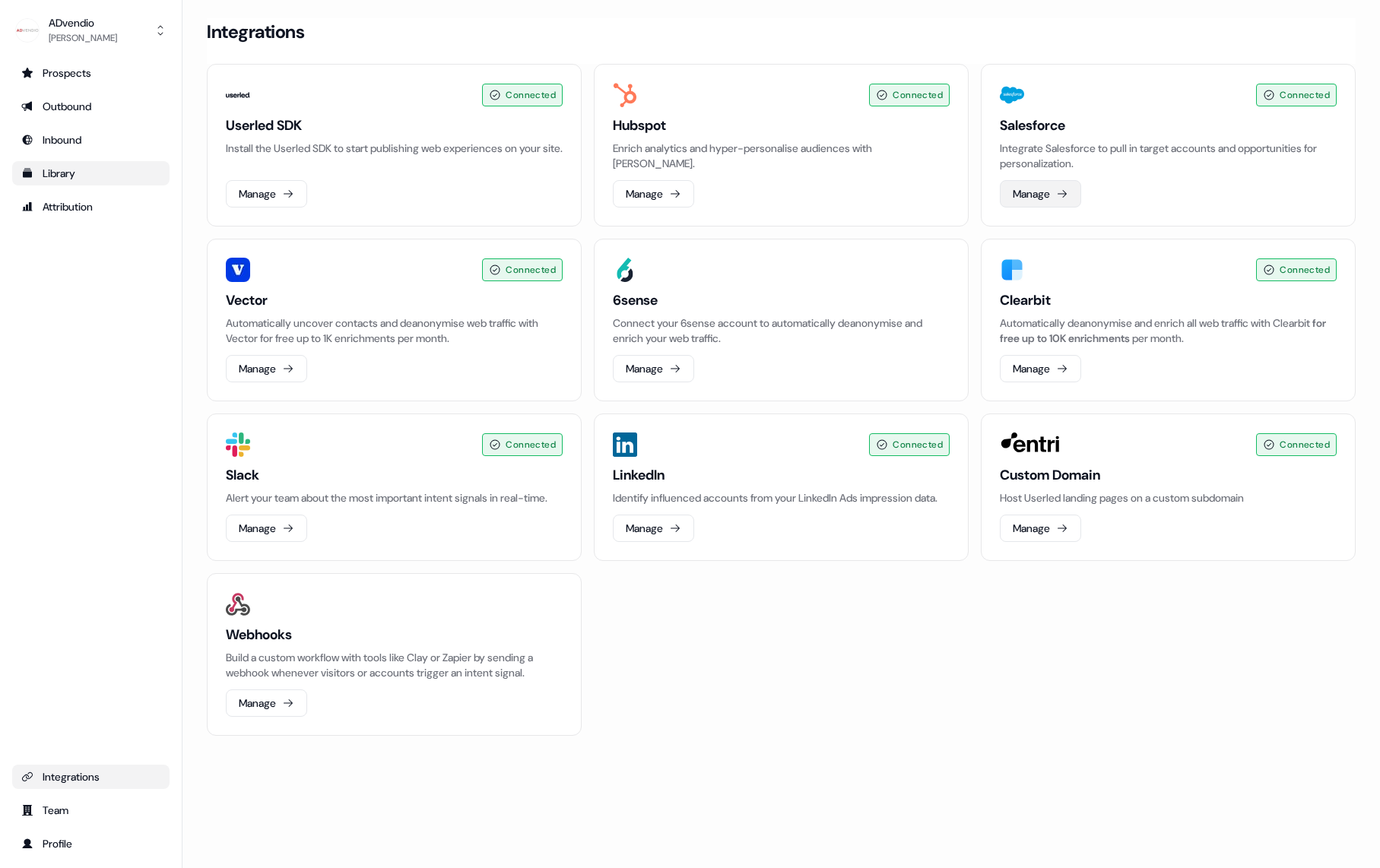
click at [1049, 198] on button "Manage" at bounding box center [1040, 194] width 81 height 28
